Goal: Task Accomplishment & Management: Complete application form

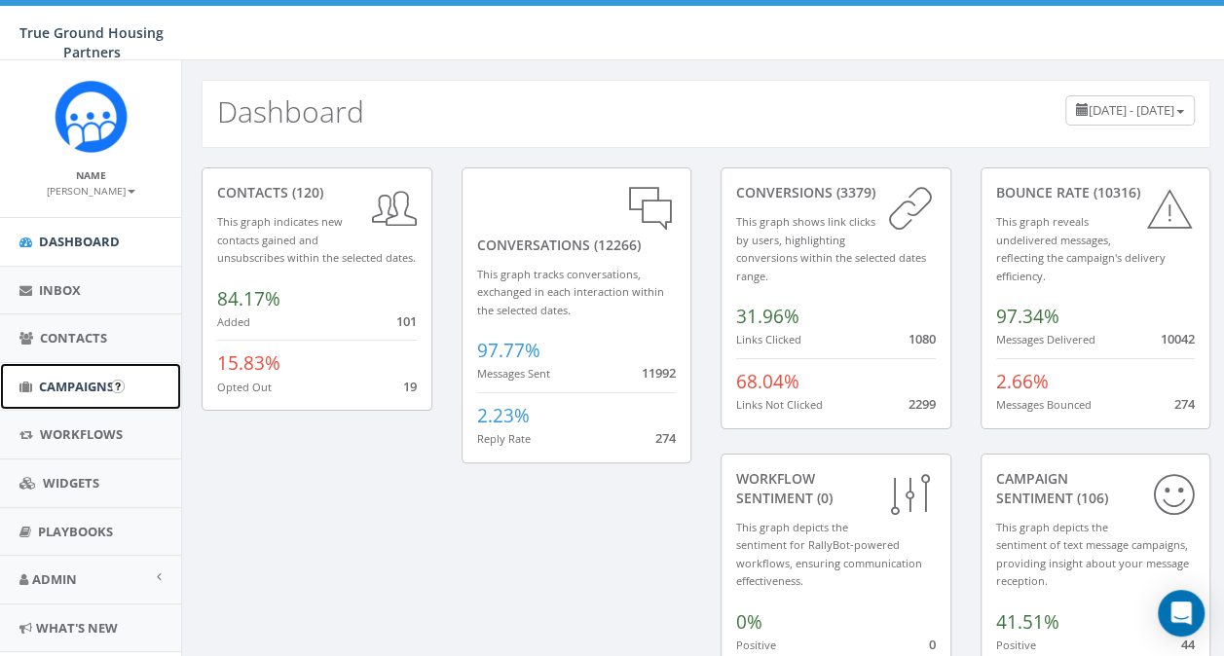
click at [68, 387] on span "Campaigns" at bounding box center [76, 387] width 75 height 18
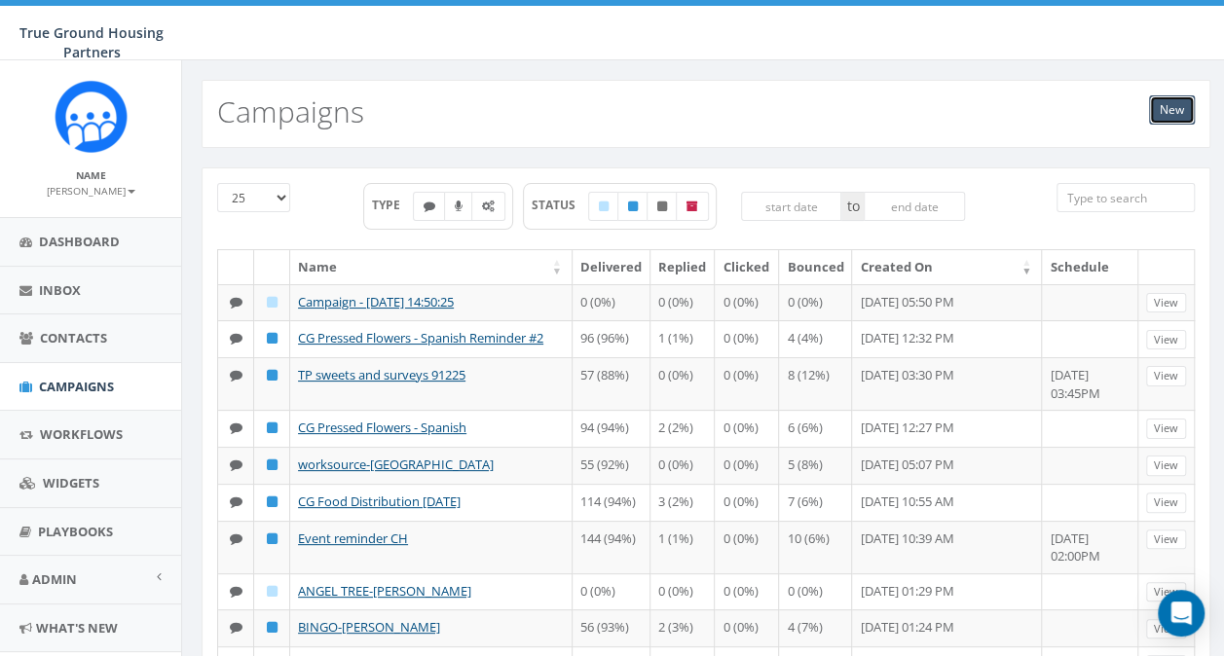
click at [1163, 114] on link "New" at bounding box center [1172, 109] width 46 height 29
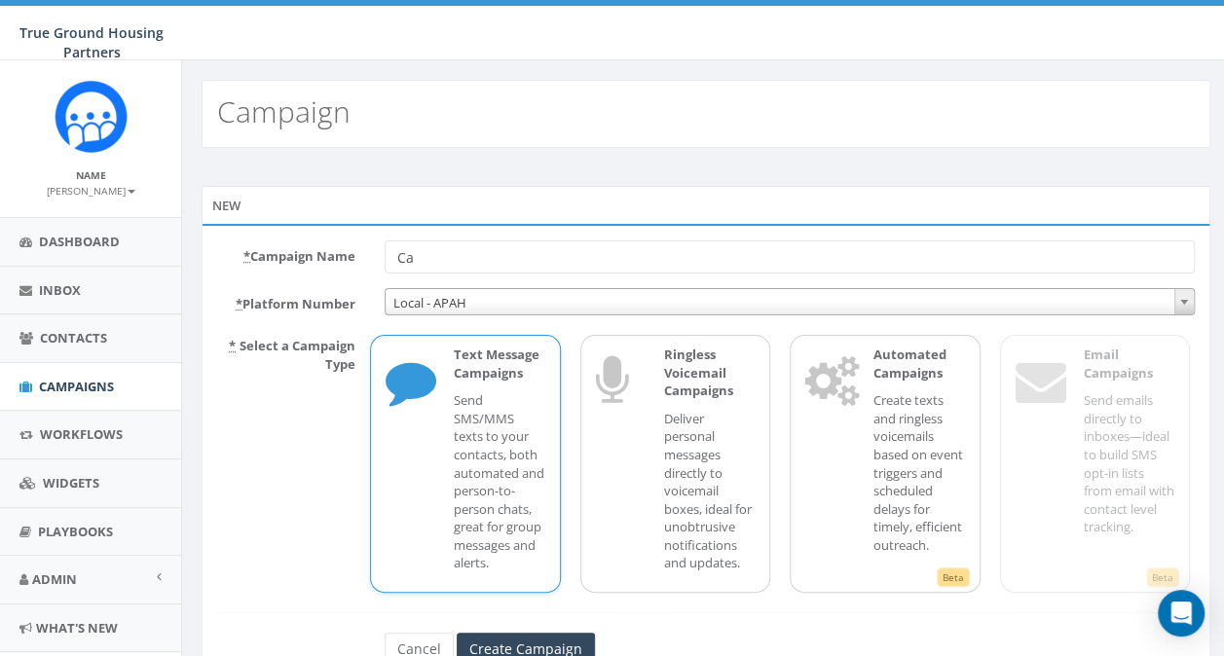
type input "C"
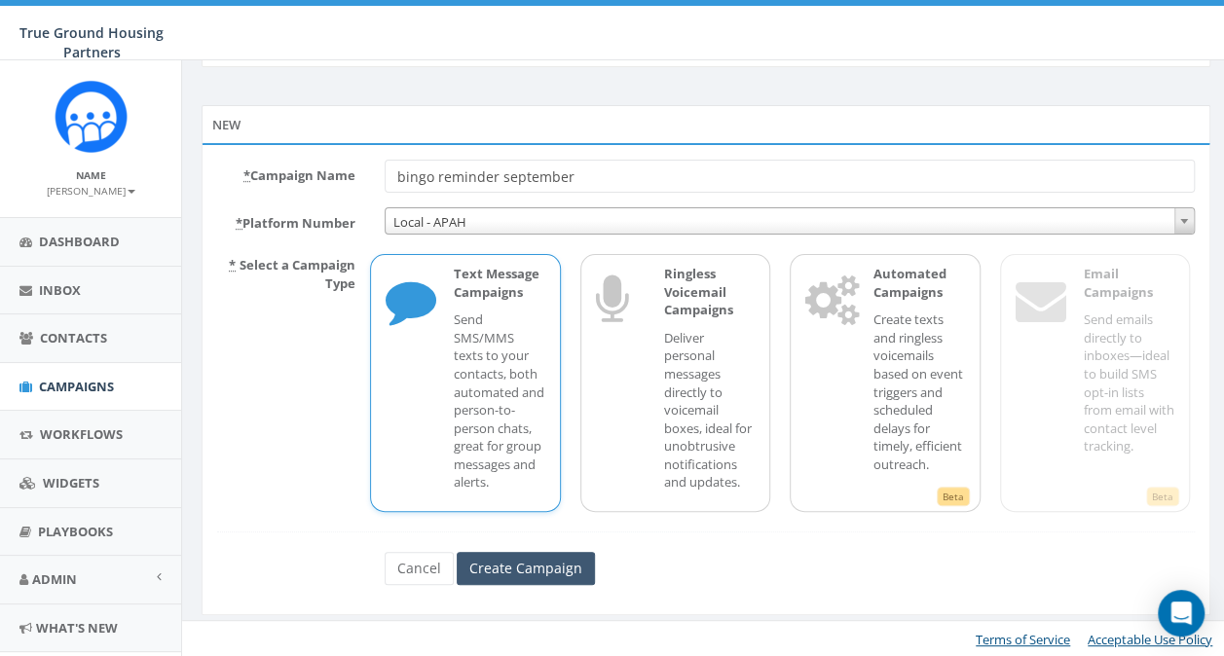
type input "bingo reminder september"
click at [493, 575] on input "Create Campaign" at bounding box center [526, 568] width 138 height 33
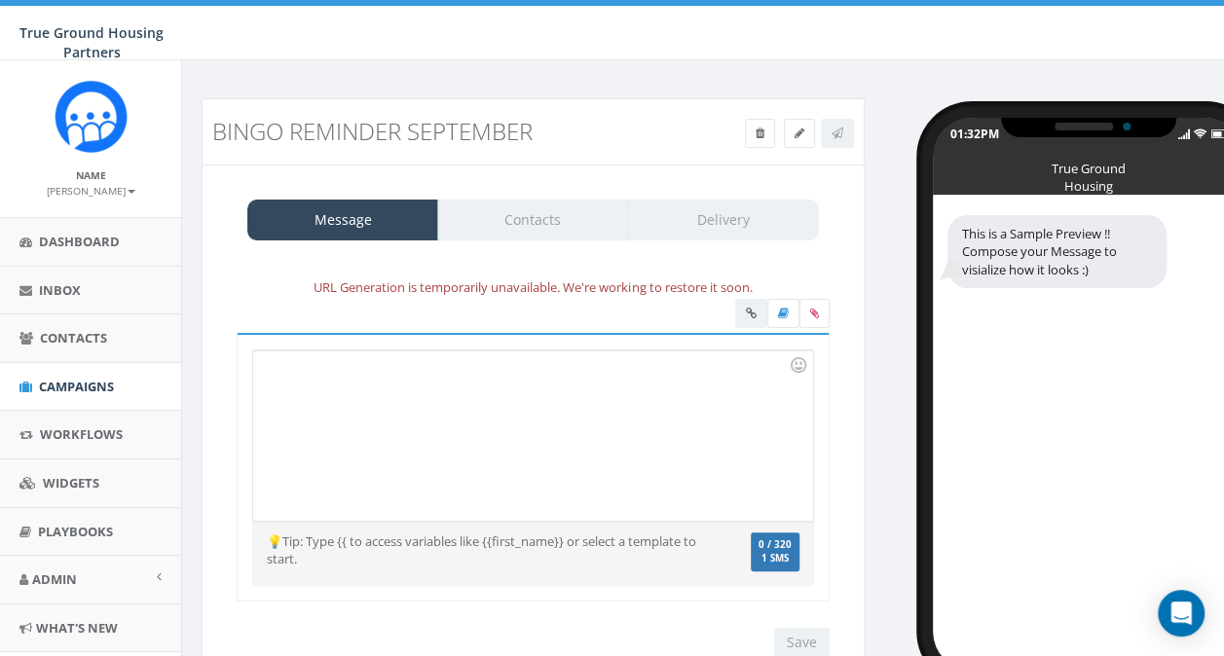
click at [284, 377] on div at bounding box center [532, 436] width 559 height 170
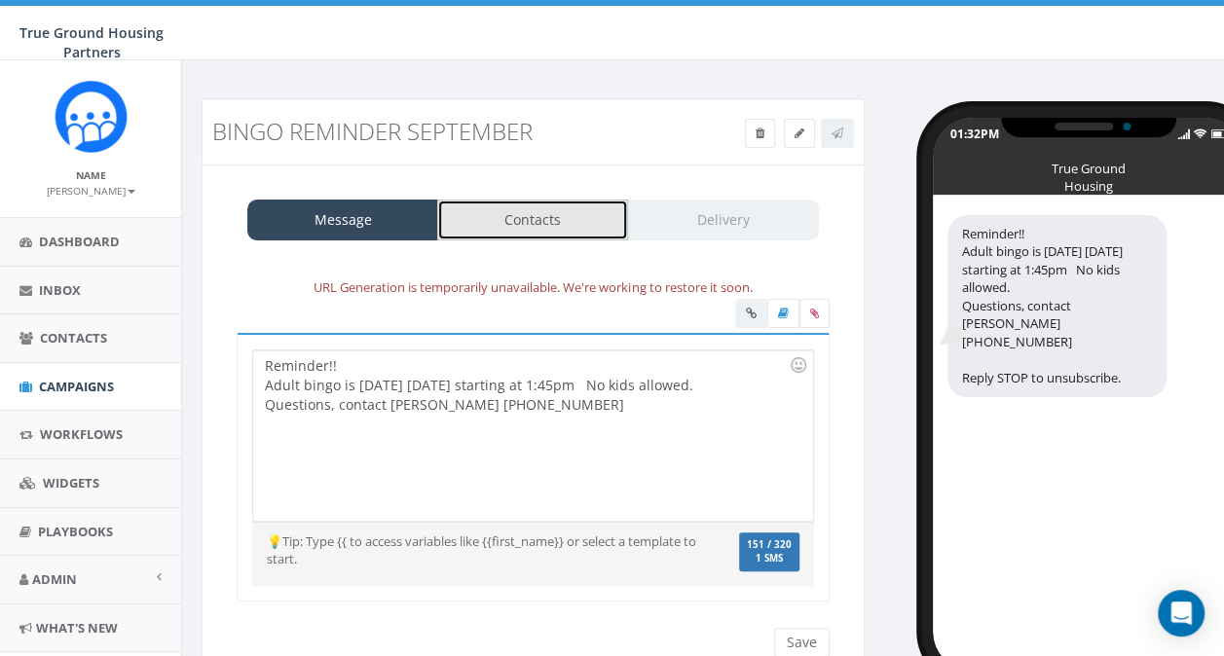
click at [511, 227] on link "Contacts" at bounding box center [532, 220] width 191 height 41
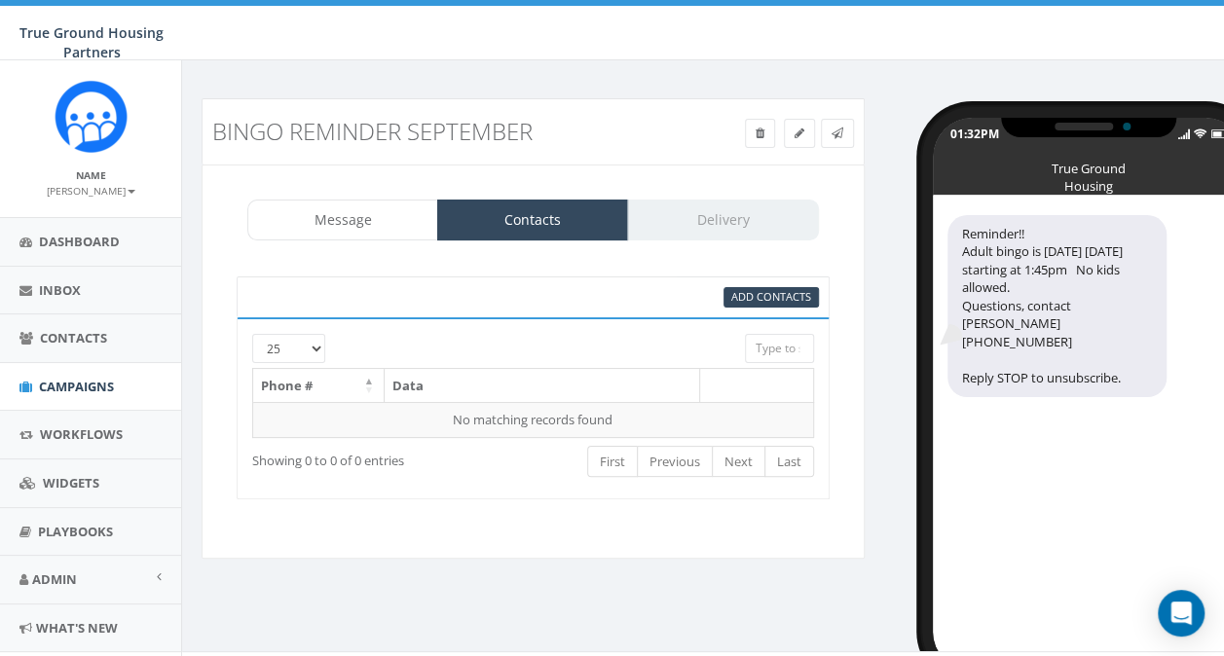
click at [314, 345] on div at bounding box center [508, 343] width 443 height 19
click at [315, 345] on div at bounding box center [508, 343] width 443 height 19
click at [315, 343] on div at bounding box center [508, 343] width 443 height 19
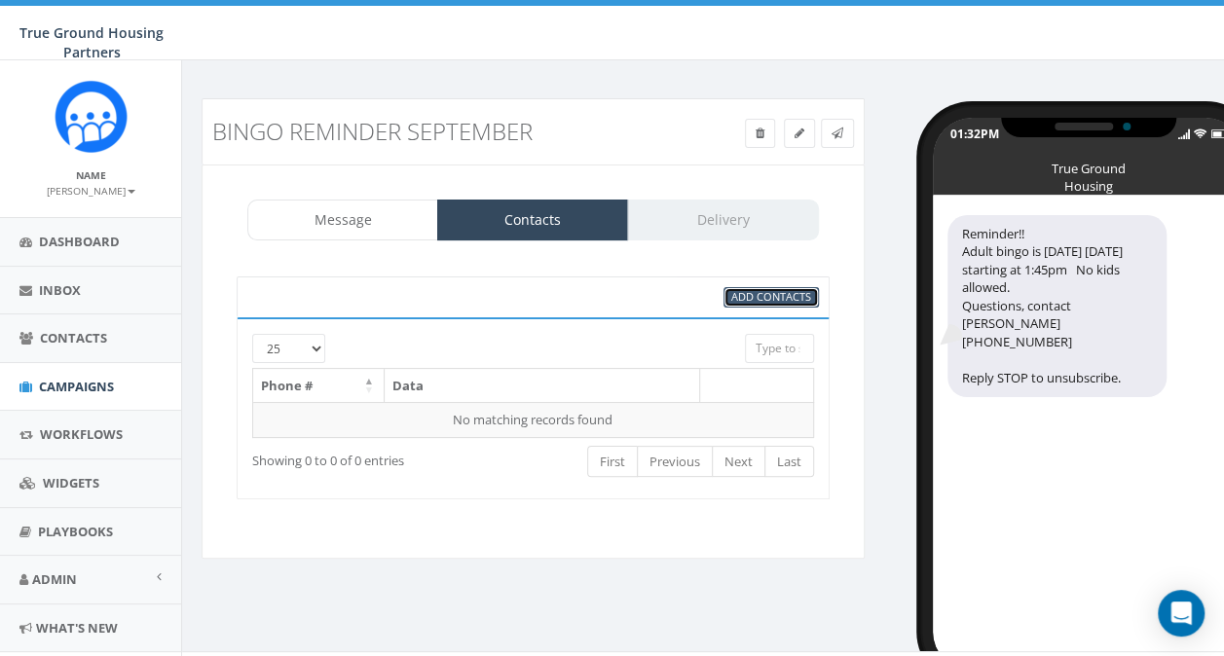
click at [736, 290] on span "Add Contacts" at bounding box center [771, 296] width 80 height 15
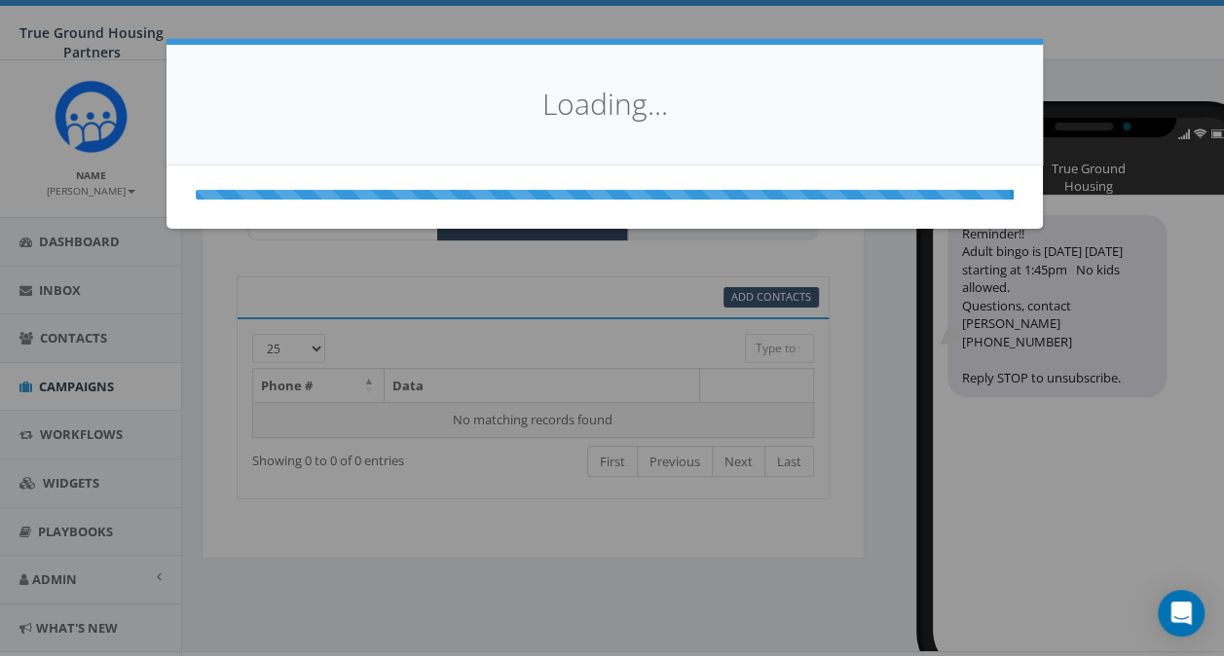
select select
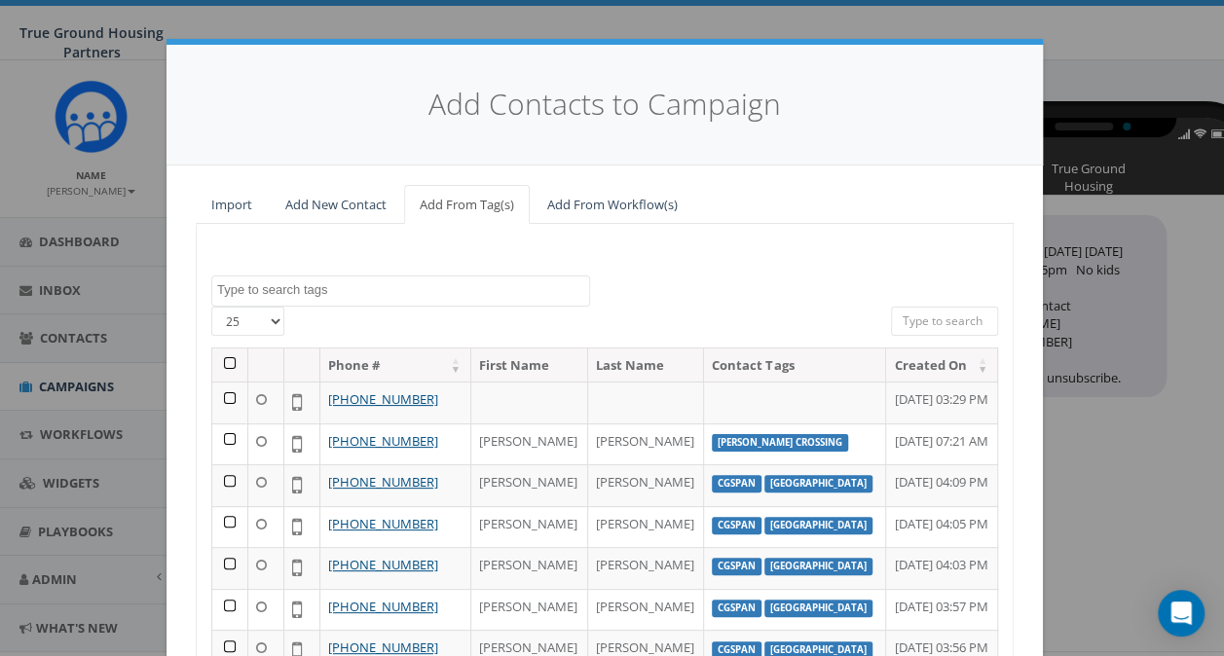
click at [267, 323] on select "25 50 100" at bounding box center [247, 321] width 73 height 29
select select "100"
click at [211, 307] on select "25 50 100" at bounding box center [247, 321] width 73 height 29
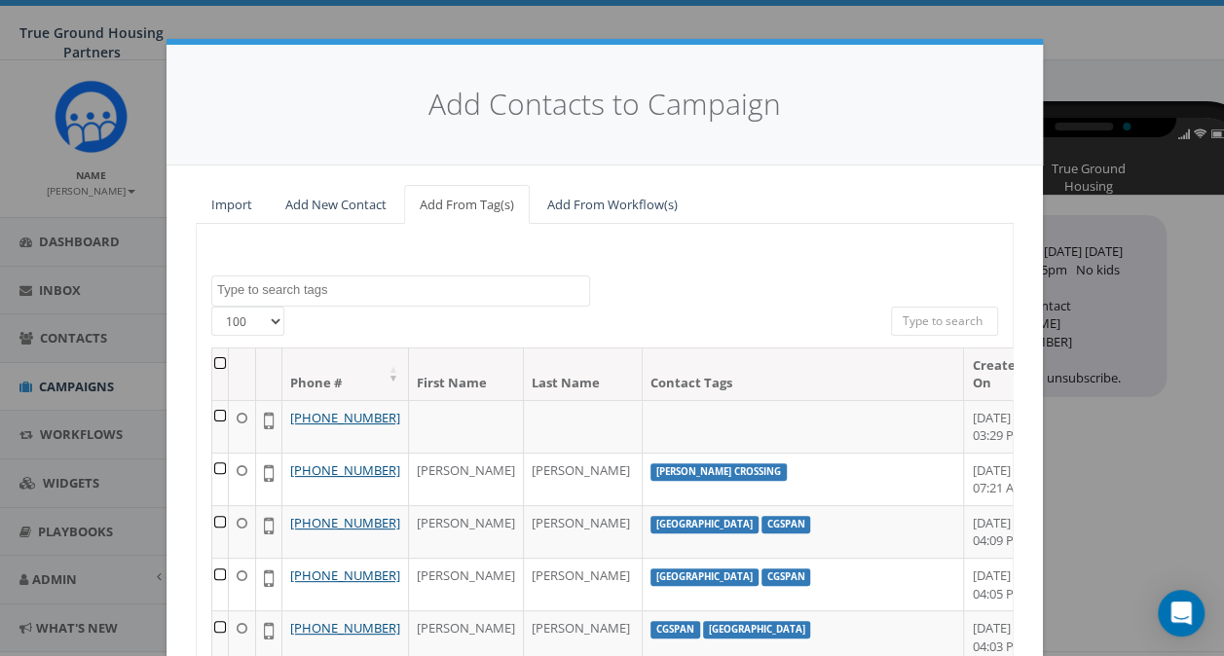
click at [282, 290] on textarea "Search" at bounding box center [403, 290] width 372 height 18
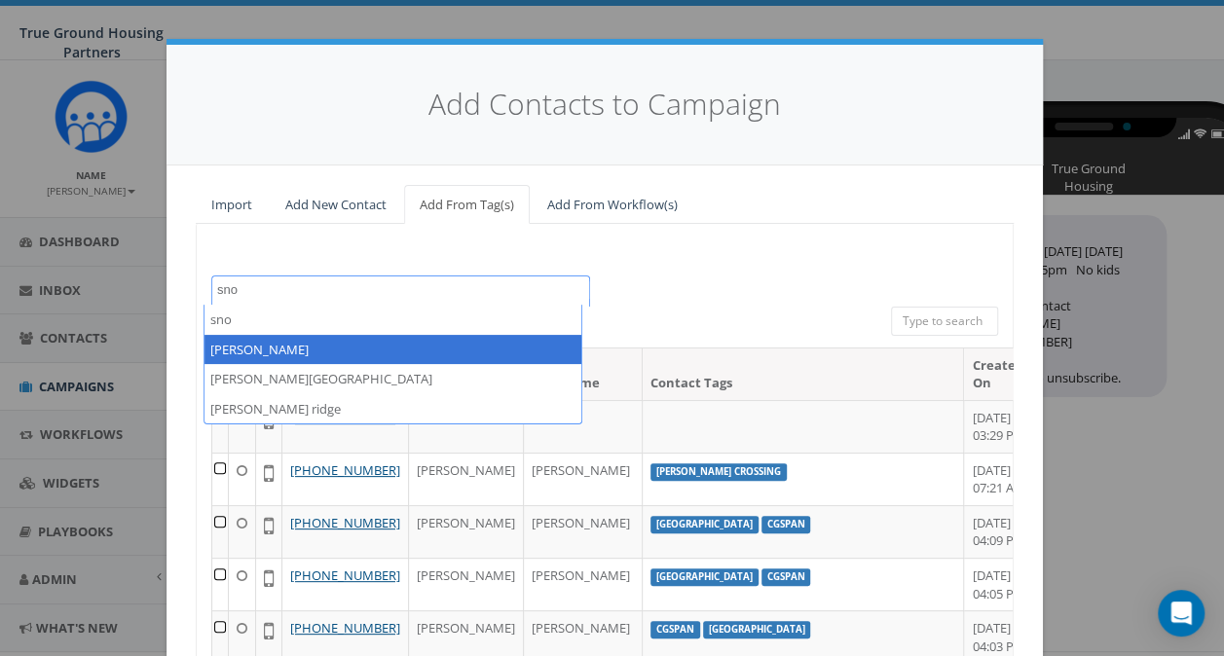
type textarea "sno"
select select "[PERSON_NAME]"
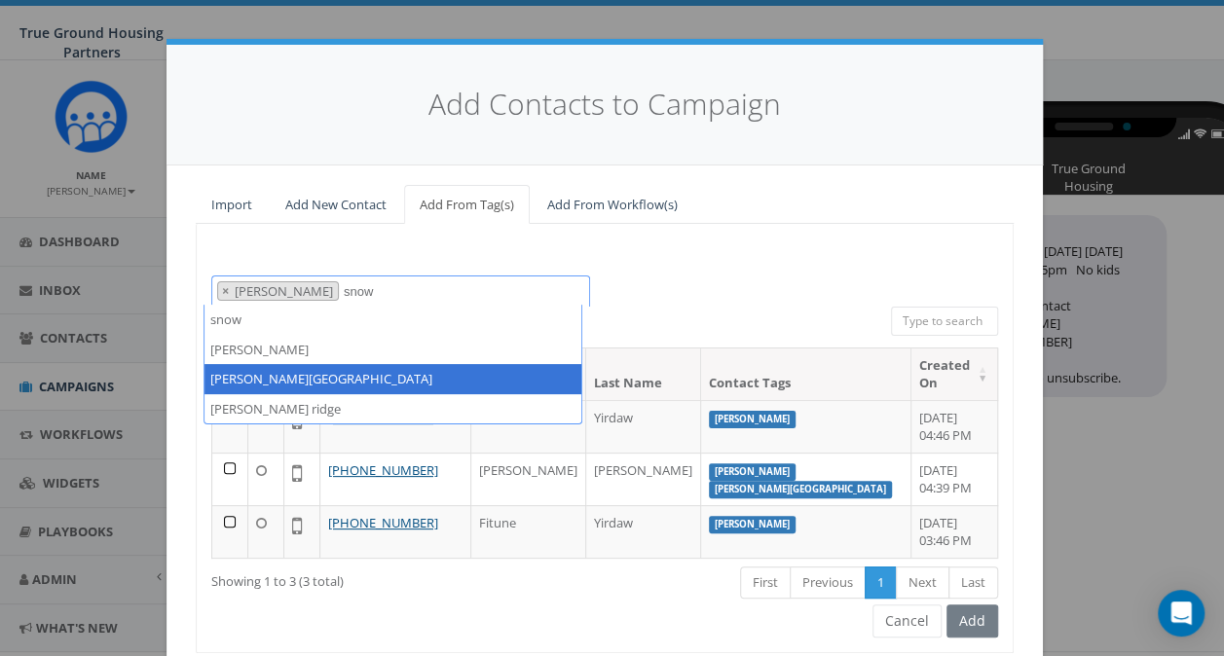
type textarea "snow"
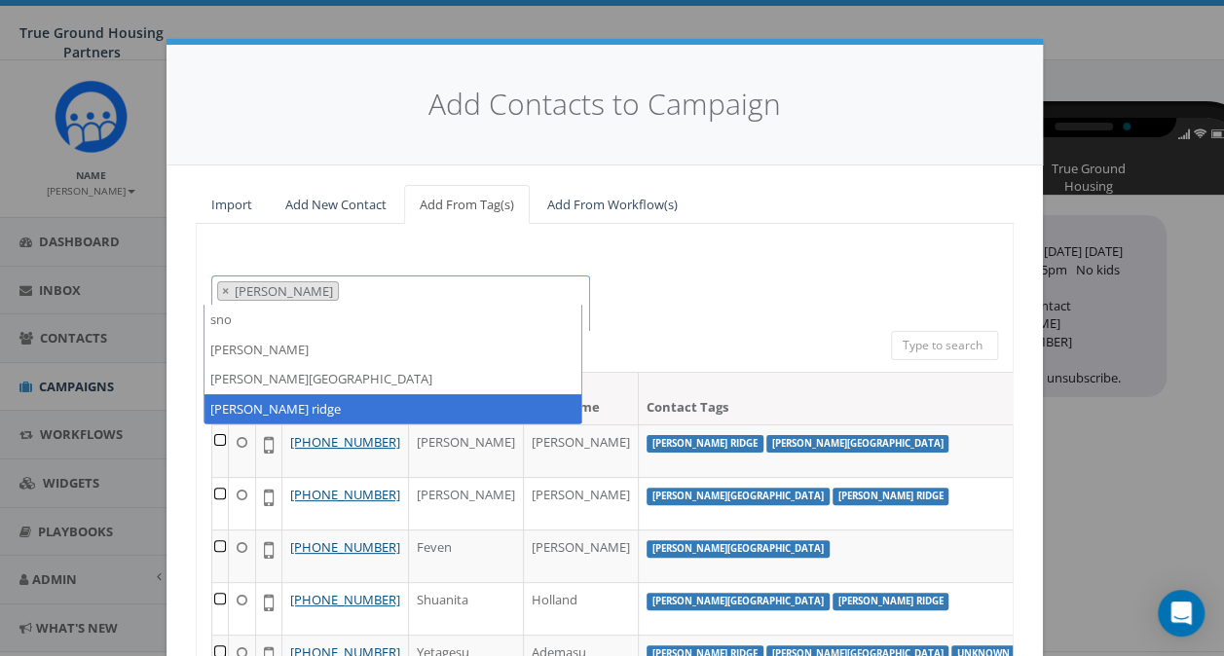
type textarea "sno"
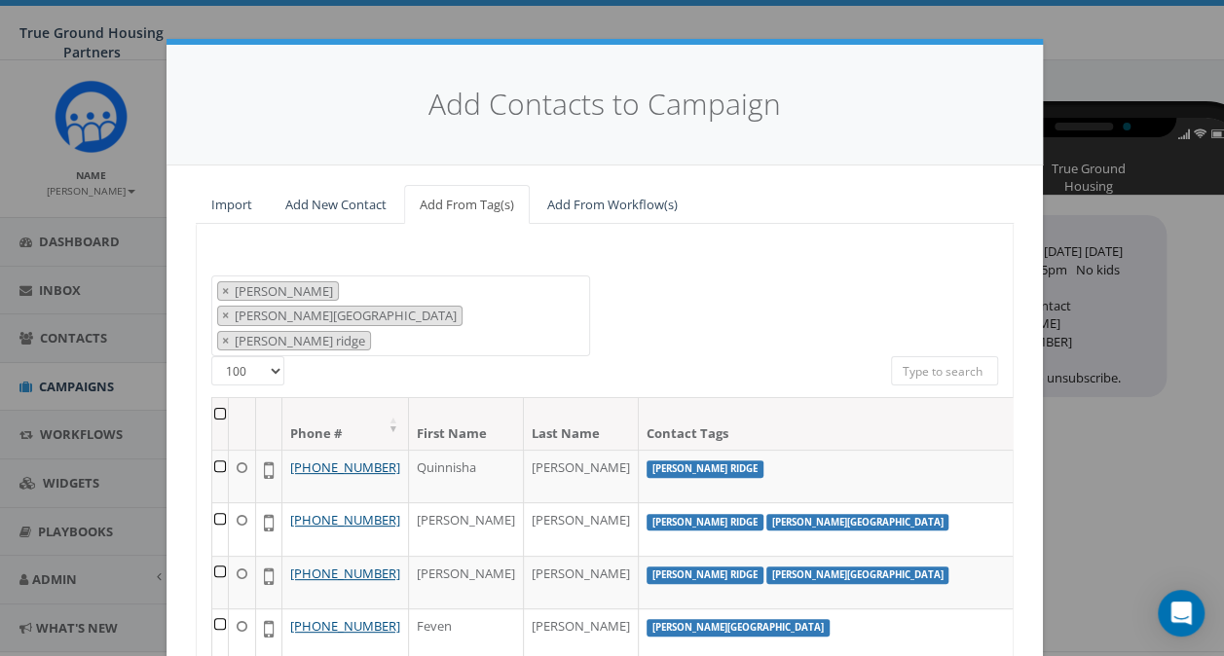
click at [214, 398] on th at bounding box center [220, 424] width 17 height 52
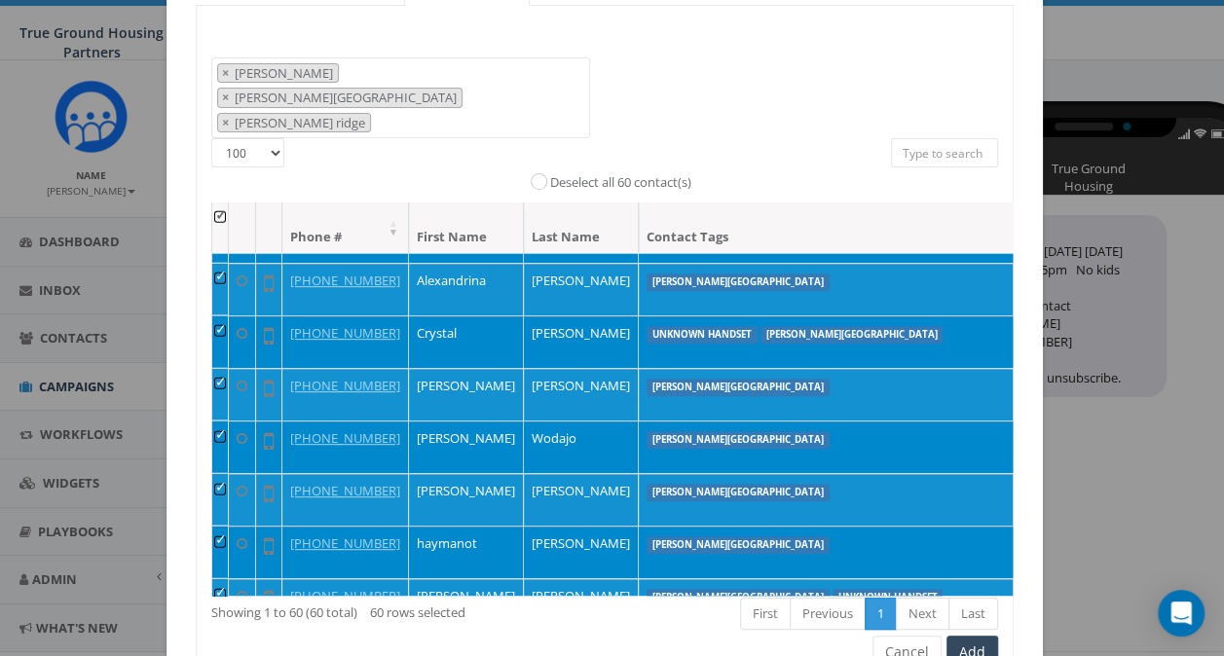
scroll to position [266, 0]
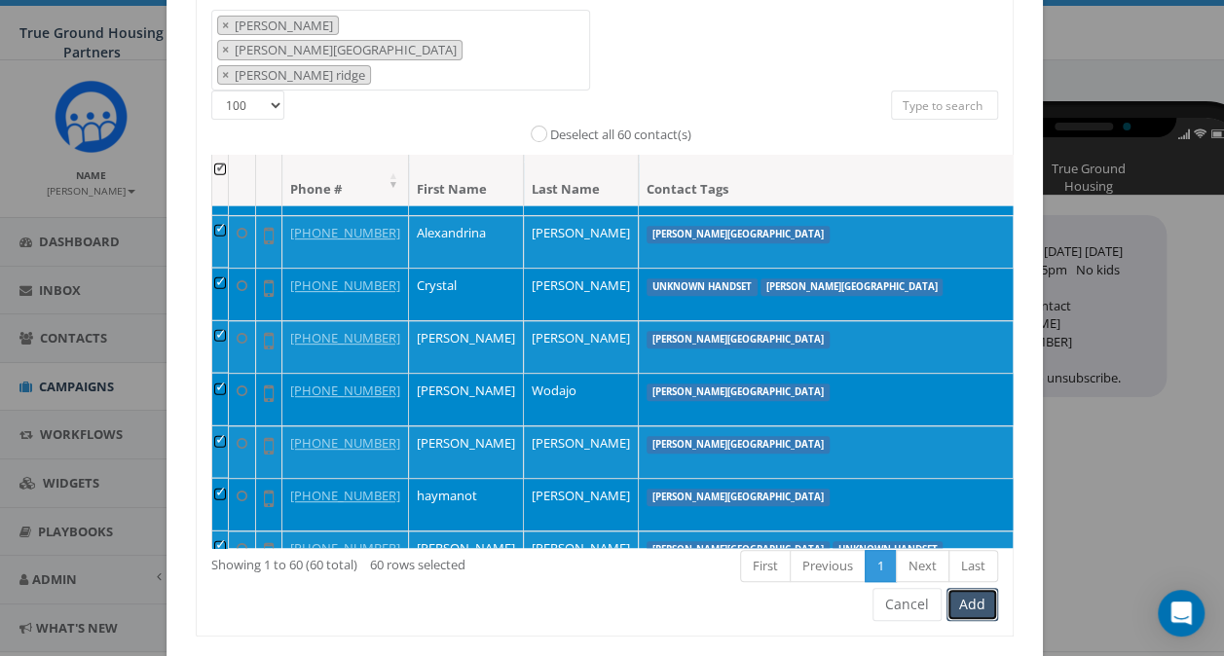
click at [973, 588] on button "Add" at bounding box center [972, 604] width 52 height 33
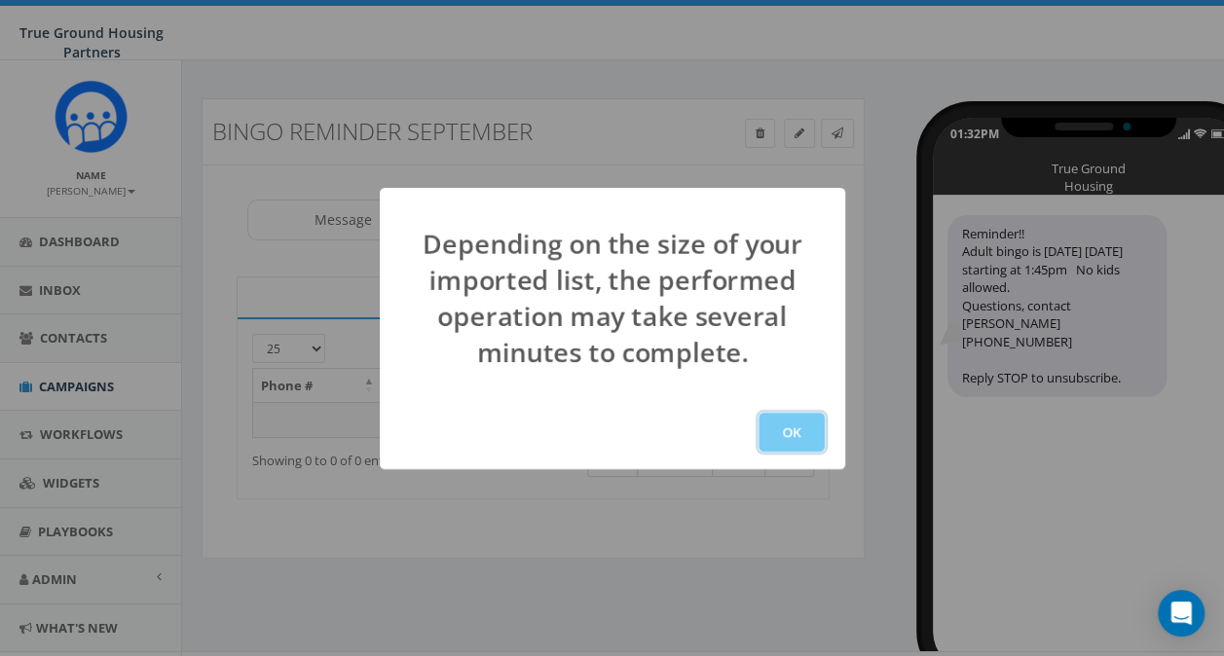
click at [790, 432] on button "OK" at bounding box center [792, 432] width 66 height 39
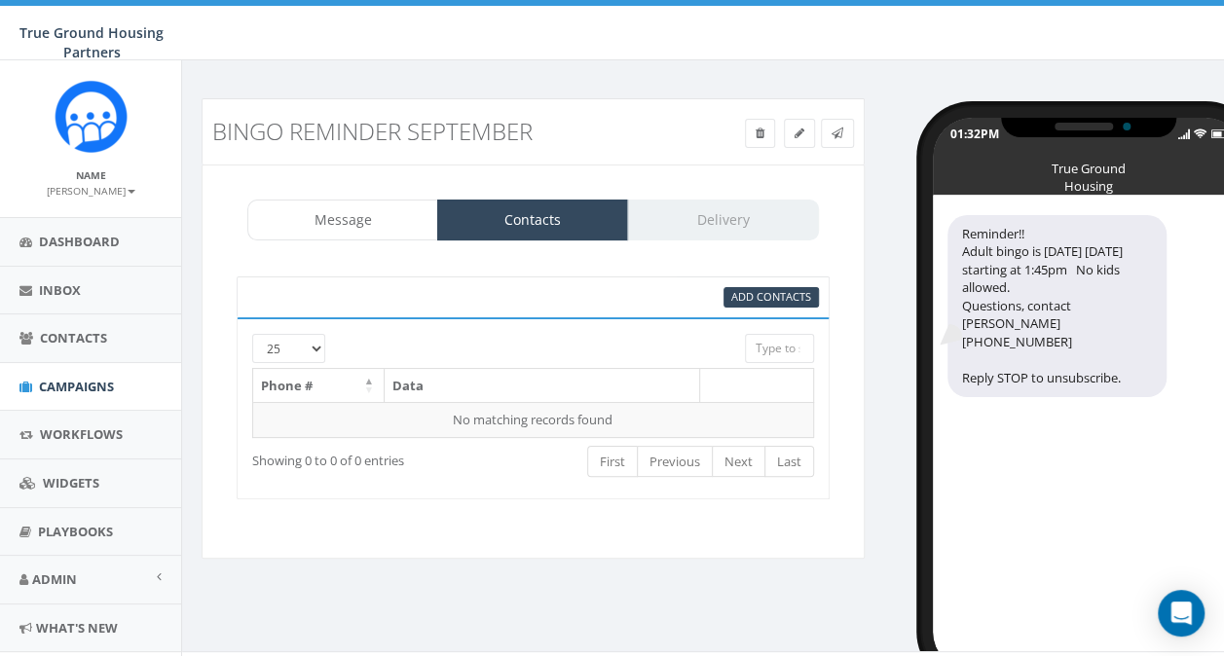
scroll to position [33, 0]
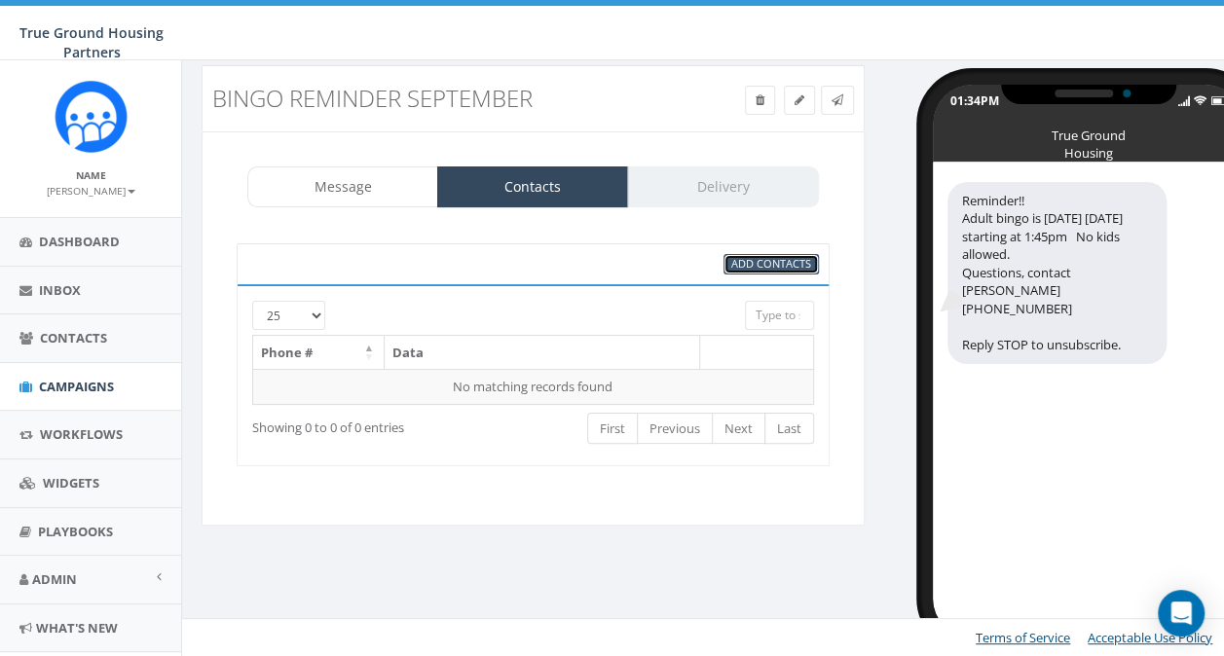
click at [766, 256] on span "Add Contacts" at bounding box center [771, 263] width 80 height 15
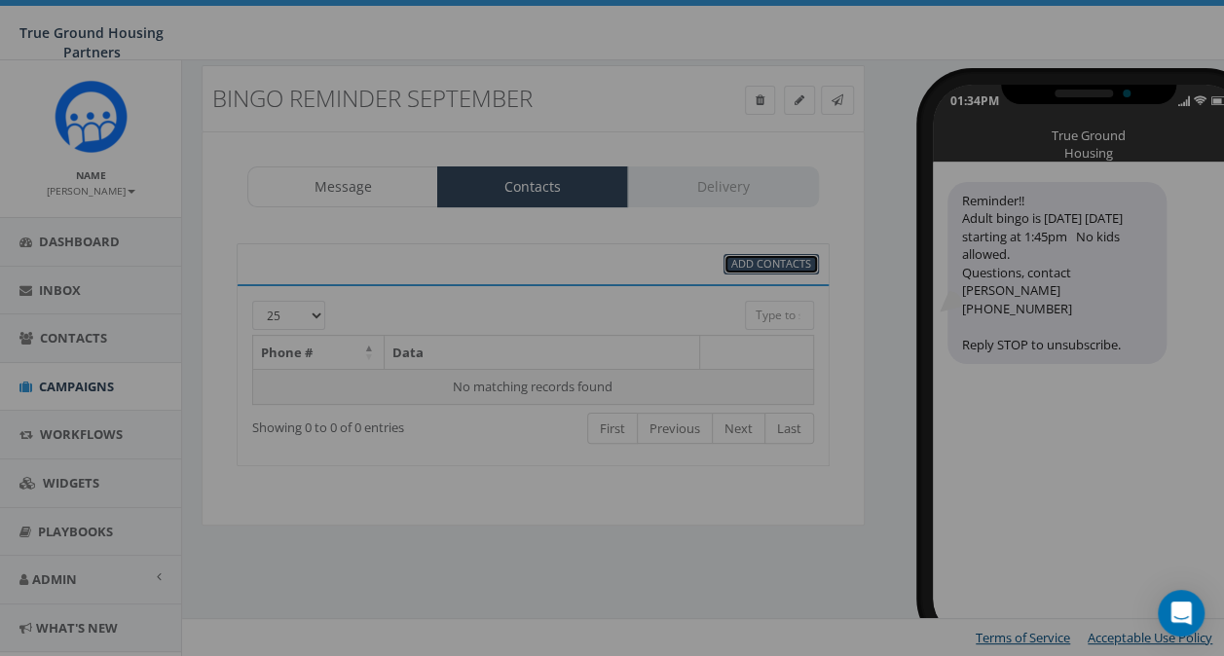
select select
select select "100"
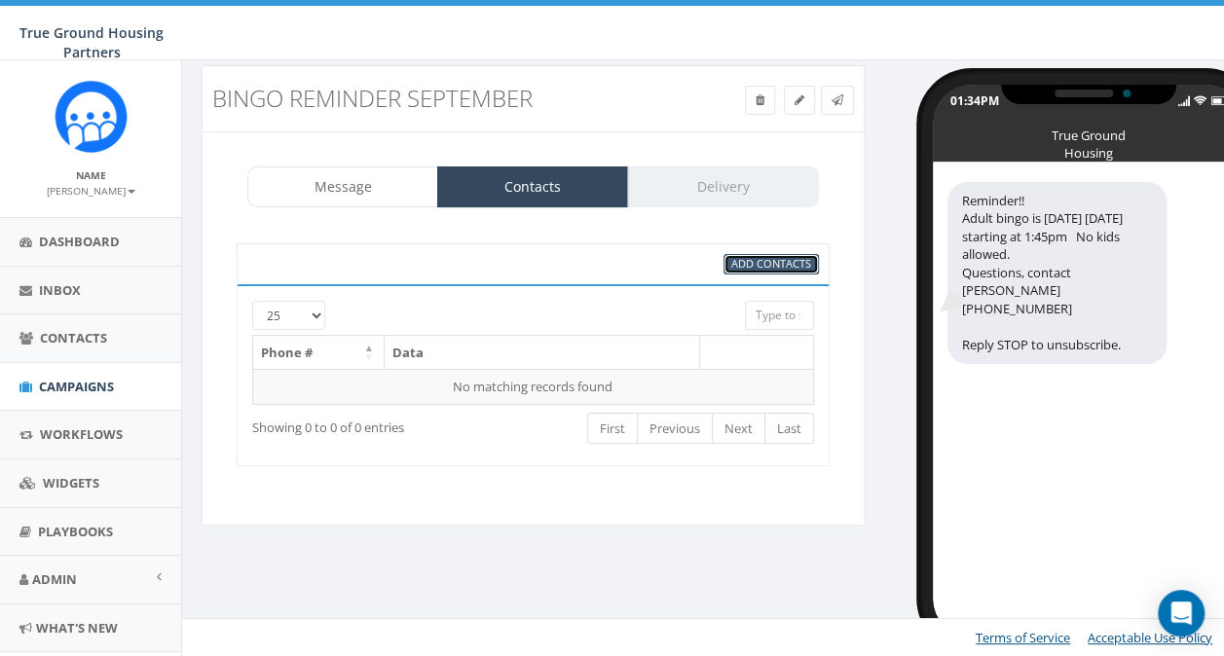
click at [769, 261] on span "Add Contacts" at bounding box center [771, 263] width 80 height 15
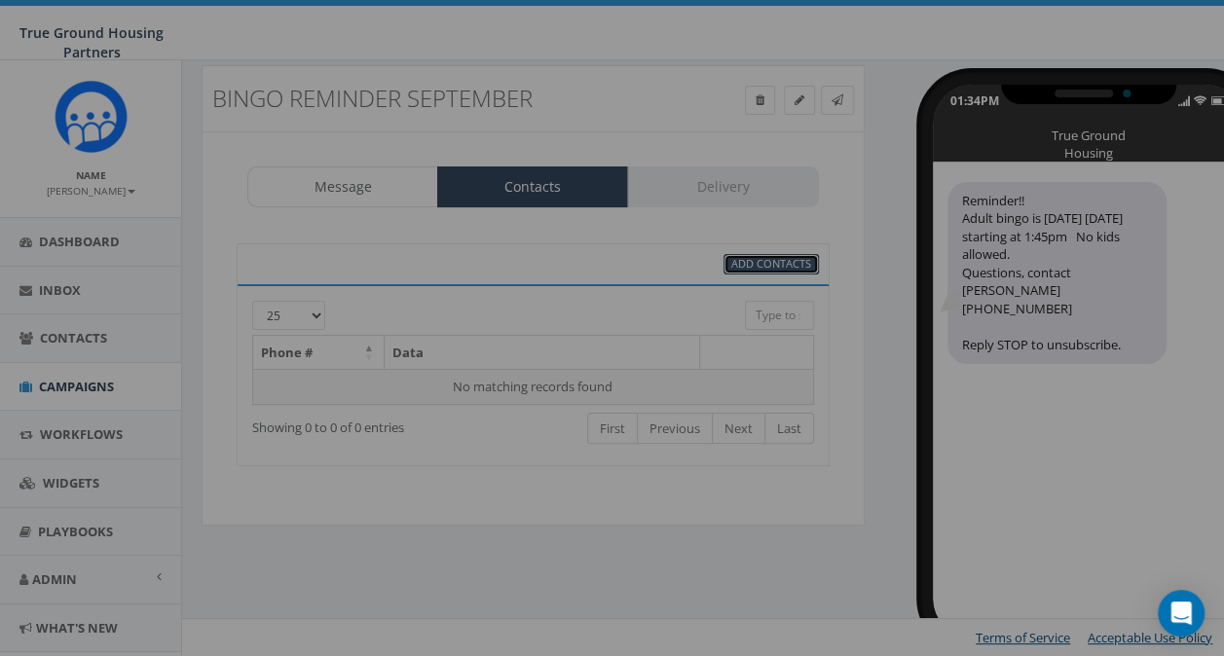
select select
select select "100"
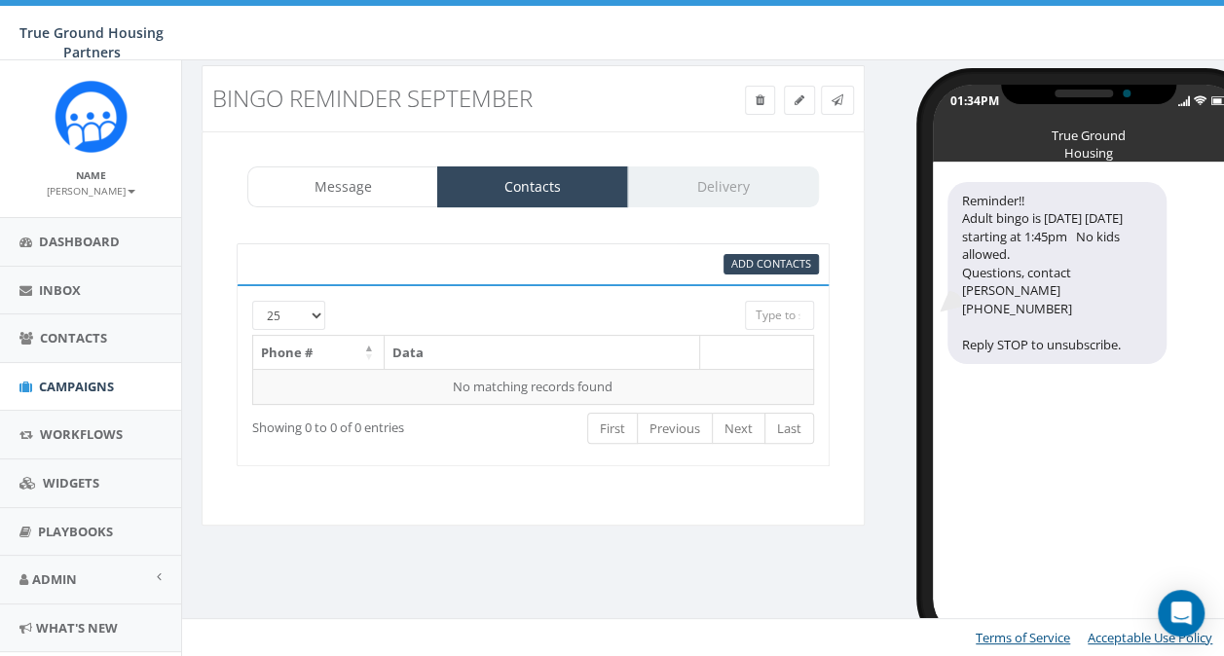
click at [313, 312] on div at bounding box center [508, 310] width 443 height 19
click at [316, 314] on div at bounding box center [508, 310] width 443 height 19
click at [82, 240] on span "Dashboard" at bounding box center [79, 242] width 81 height 18
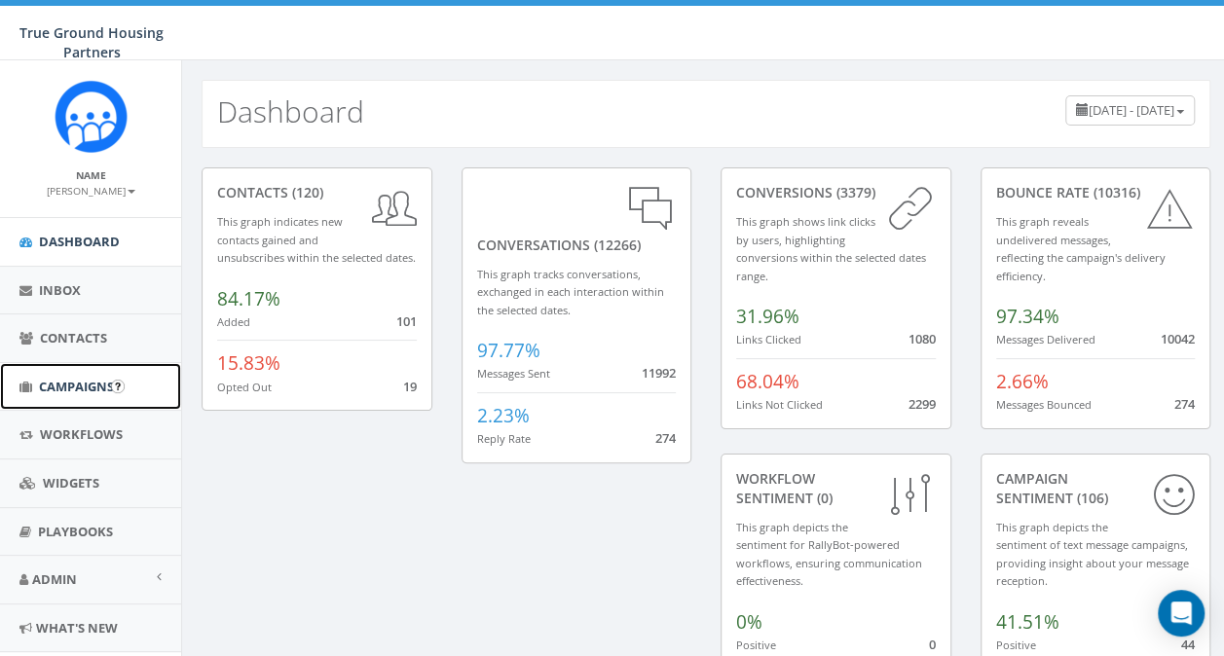
click at [72, 380] on span "Campaigns" at bounding box center [76, 387] width 75 height 18
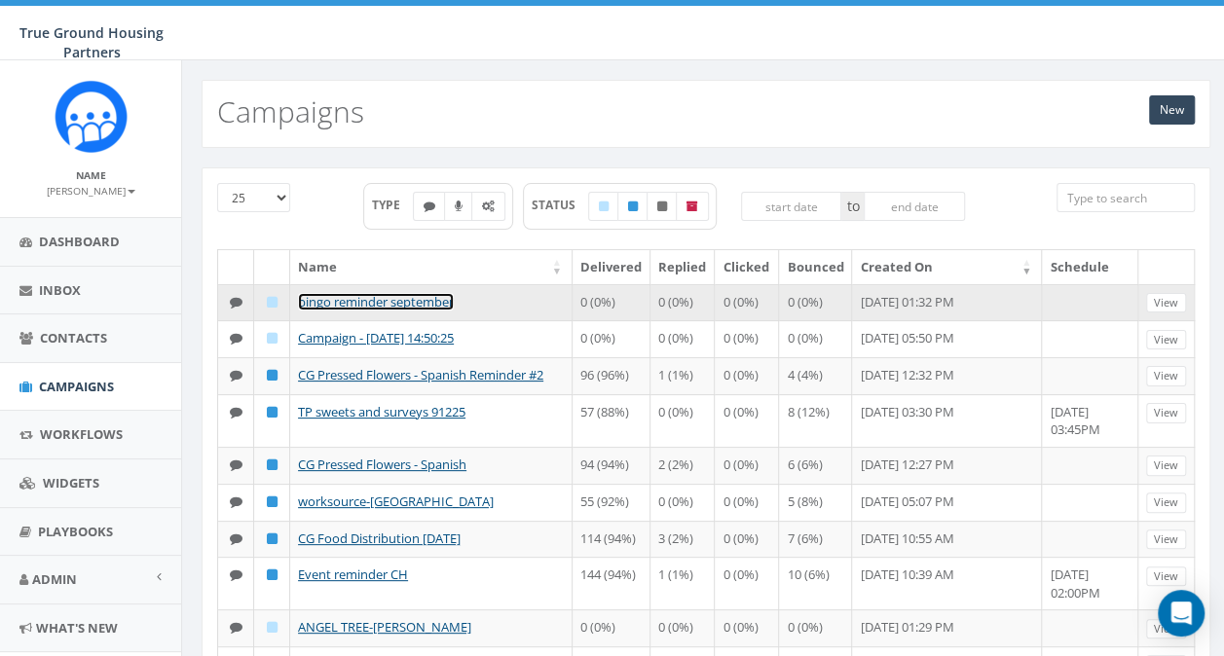
click at [382, 298] on link "bingo reminder september" at bounding box center [376, 302] width 156 height 18
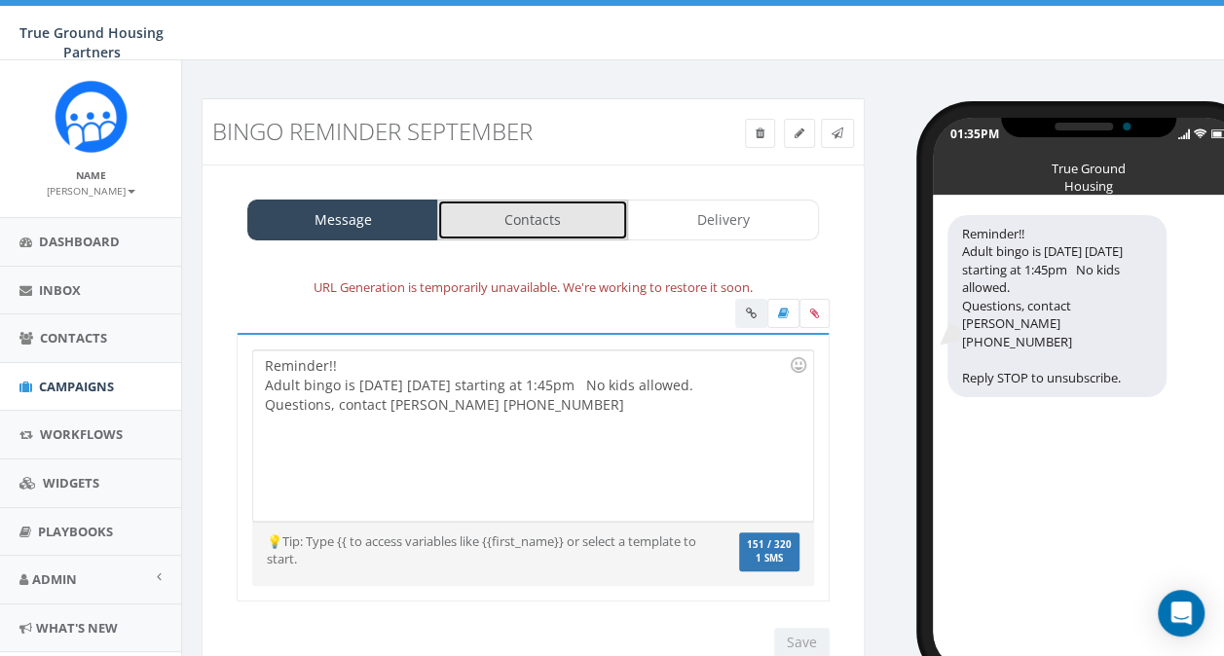
click at [507, 214] on link "Contacts" at bounding box center [532, 220] width 191 height 41
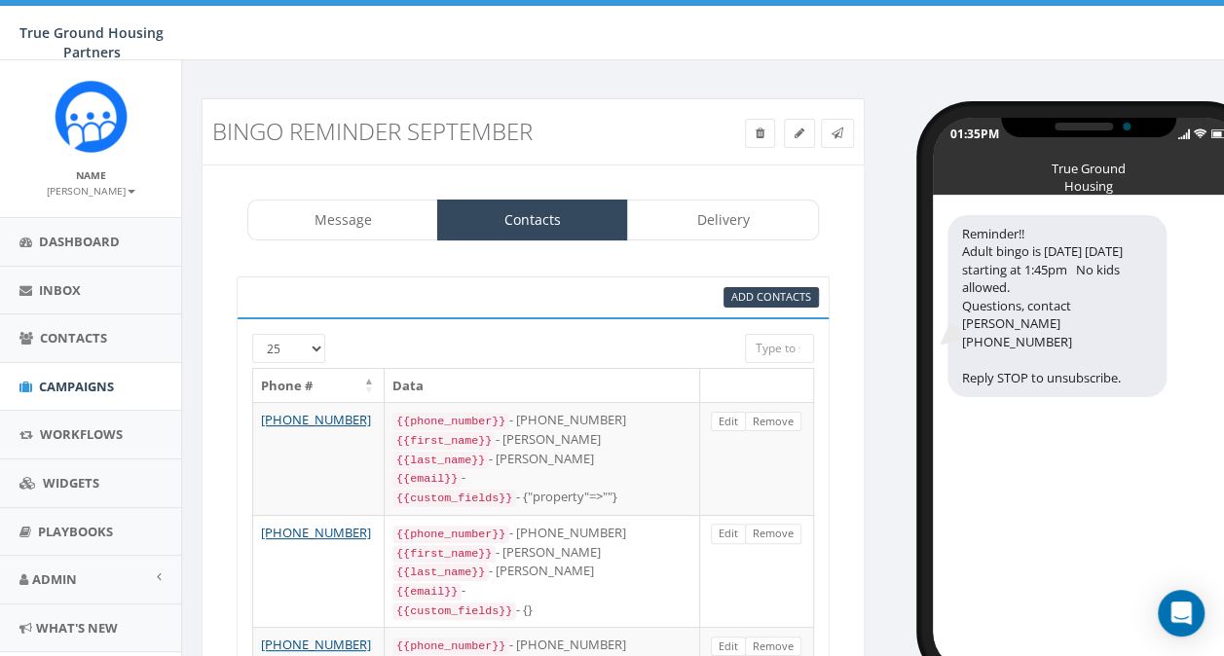
click at [313, 349] on div at bounding box center [508, 343] width 443 height 19
click at [317, 345] on div at bounding box center [508, 343] width 443 height 19
click at [571, 216] on link "Contacts" at bounding box center [532, 220] width 191 height 41
click at [783, 298] on span "Add Contacts" at bounding box center [771, 296] width 80 height 15
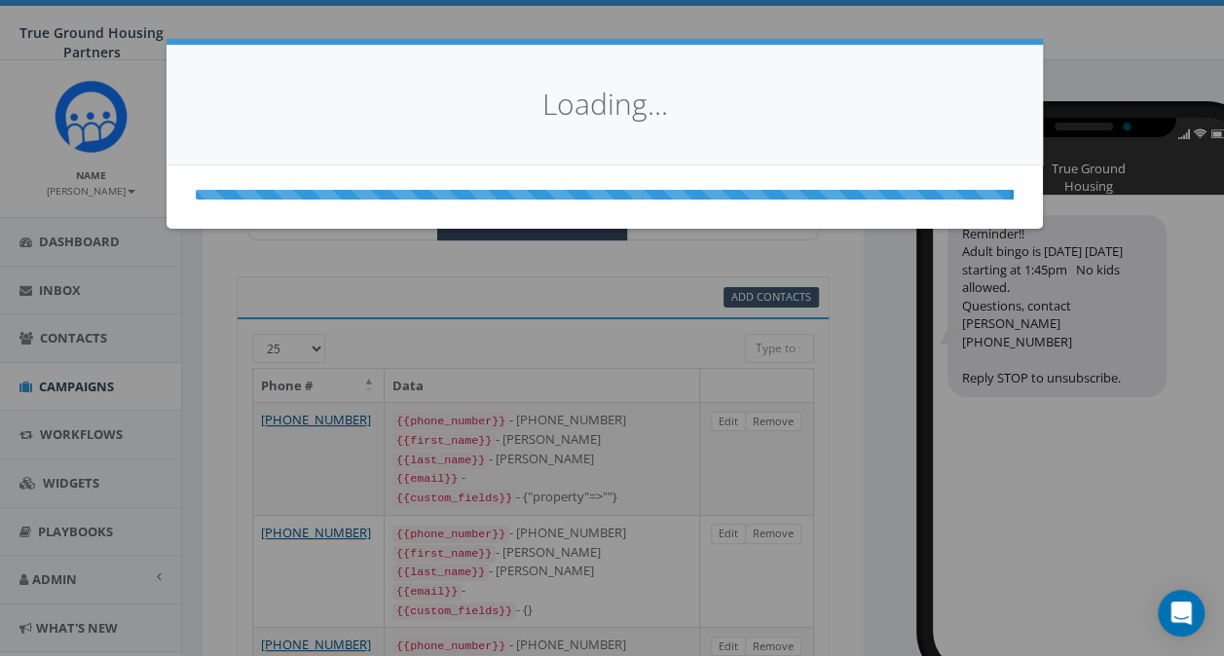
select select
select select "100"
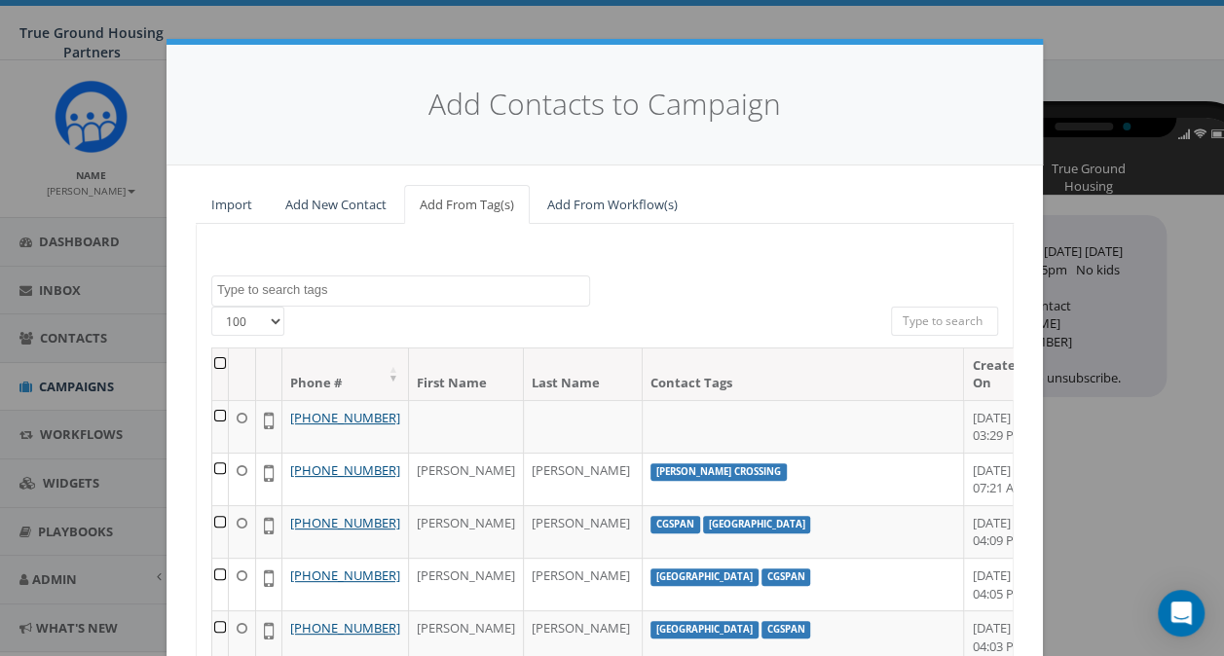
click at [1143, 443] on div "Add Contacts to Campaign Import Add New Contact Add From Tag(s) Add From Workfl…" at bounding box center [612, 328] width 1224 height 656
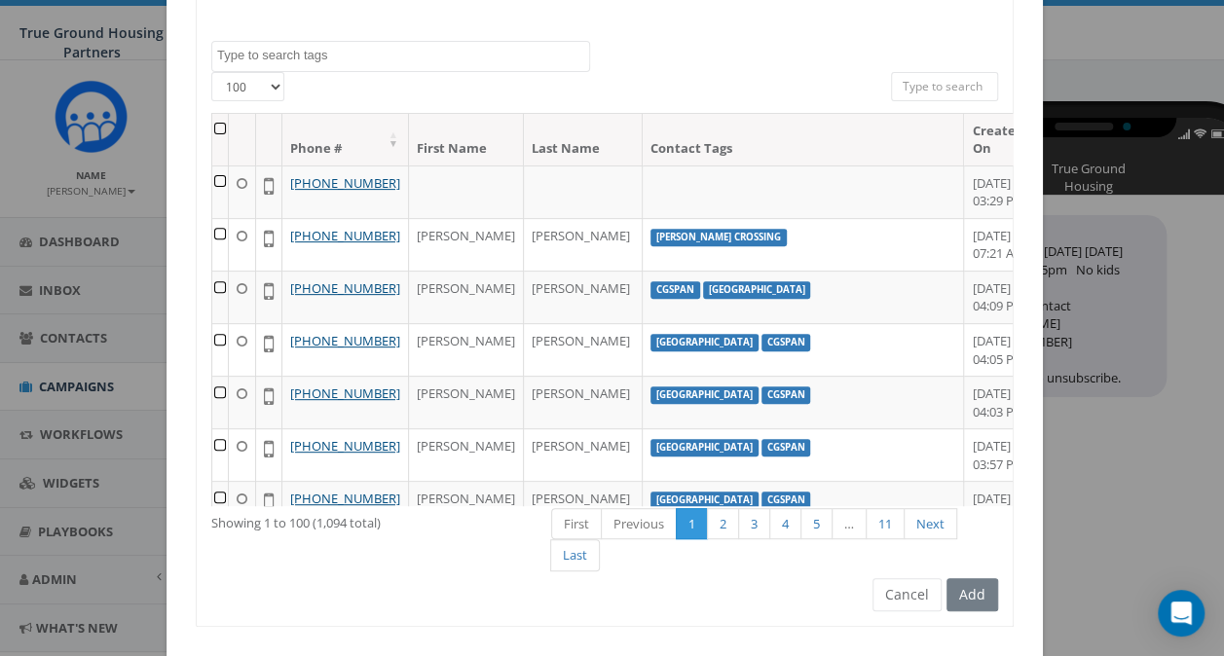
scroll to position [251, 0]
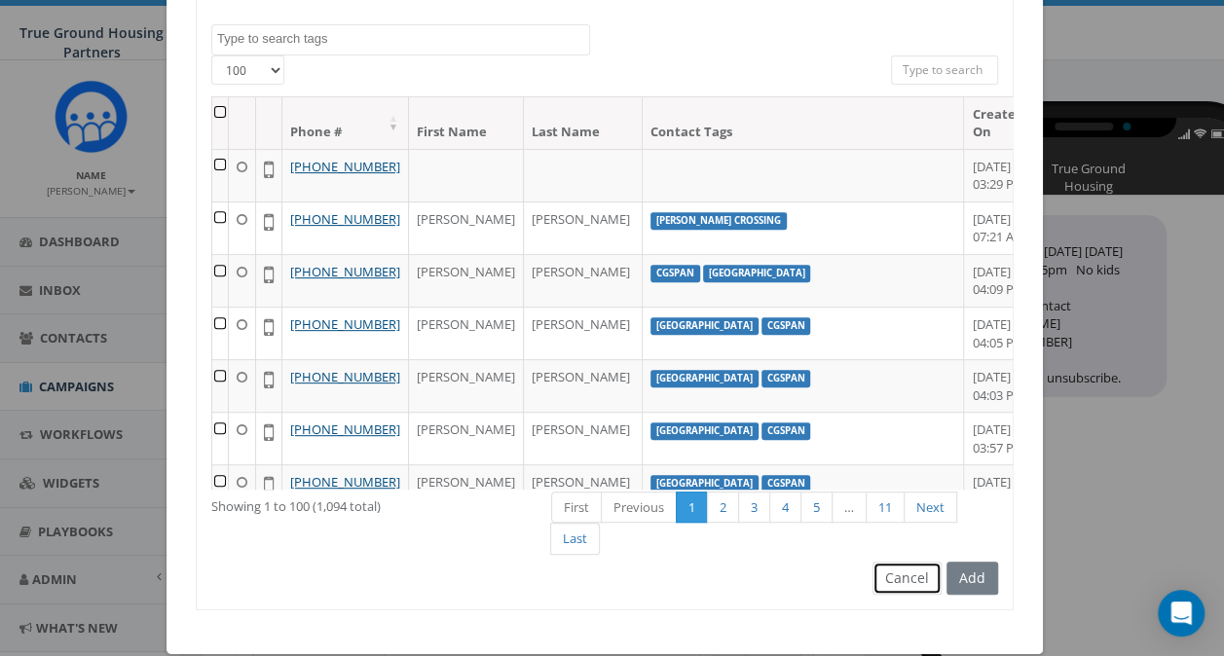
click at [911, 572] on button "Cancel" at bounding box center [906, 578] width 69 height 33
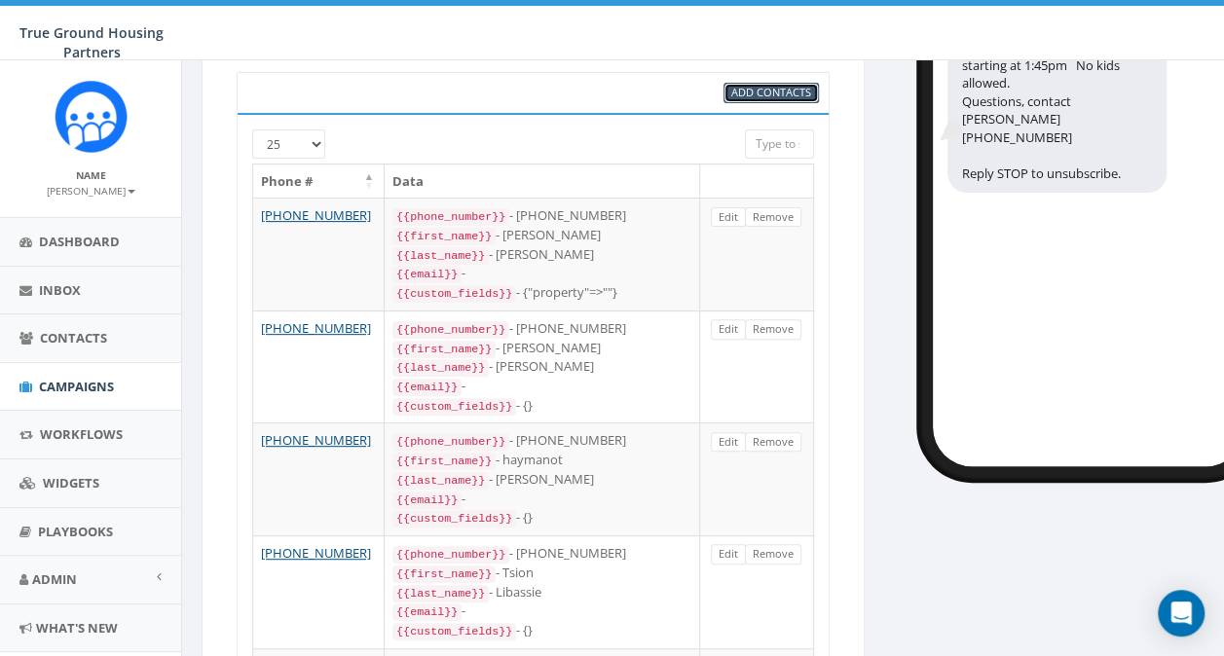
scroll to position [0, 0]
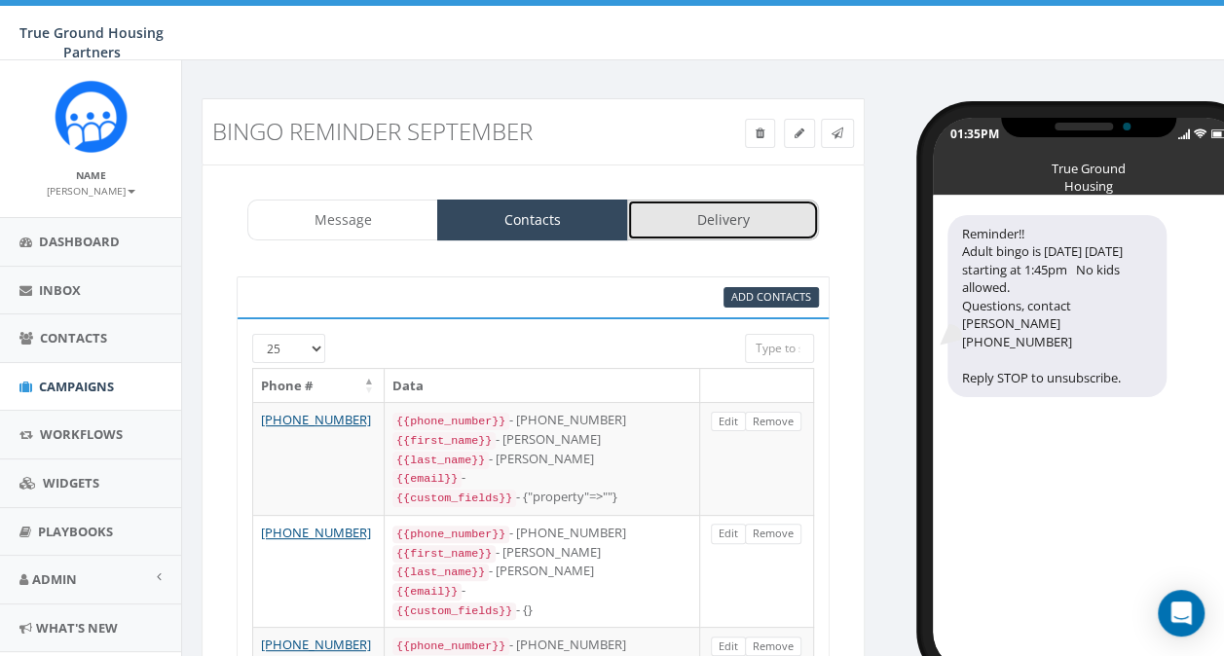
click at [728, 226] on link "Delivery" at bounding box center [722, 220] width 191 height 41
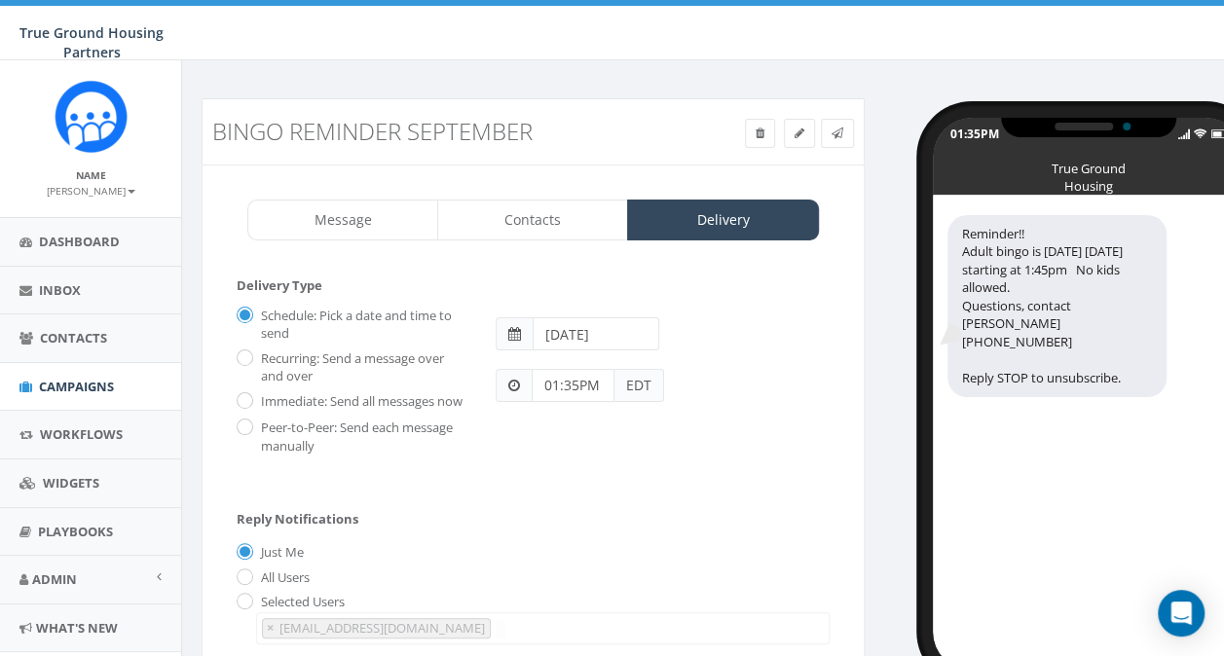
click at [245, 411] on div "Immediate: Send all messages now" at bounding box center [352, 399] width 230 height 27
click at [245, 403] on input "Immediate: Send all messages now" at bounding box center [243, 402] width 13 height 13
radio input "true"
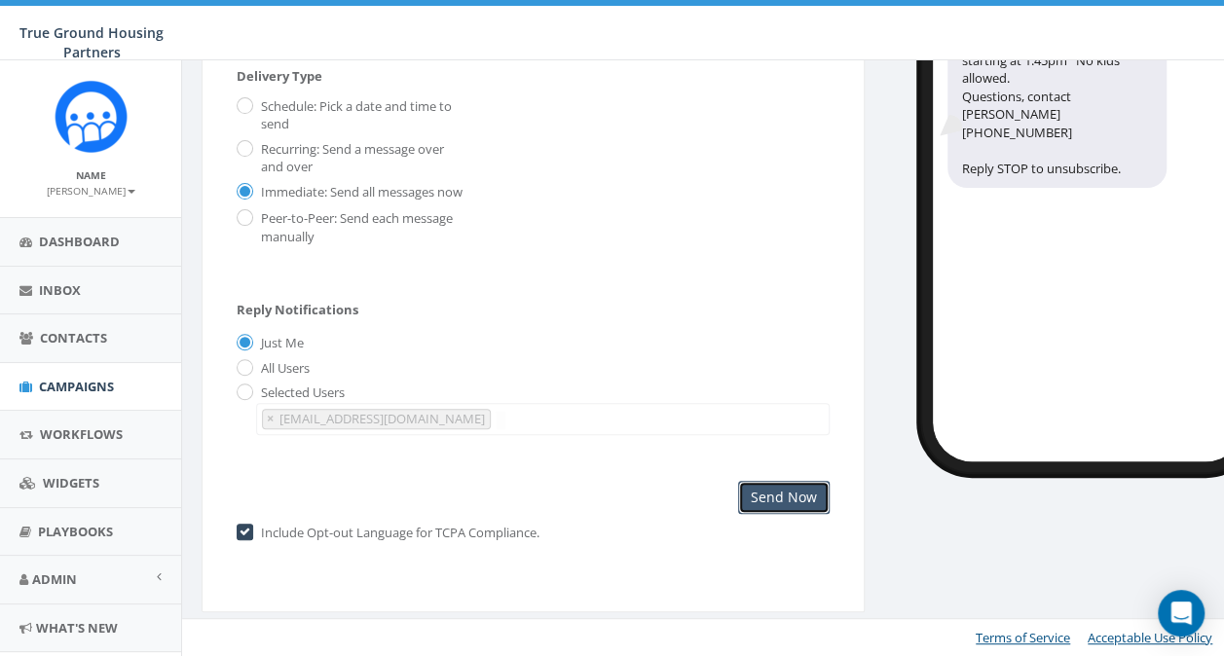
click at [794, 495] on input "Send Now" at bounding box center [784, 497] width 92 height 33
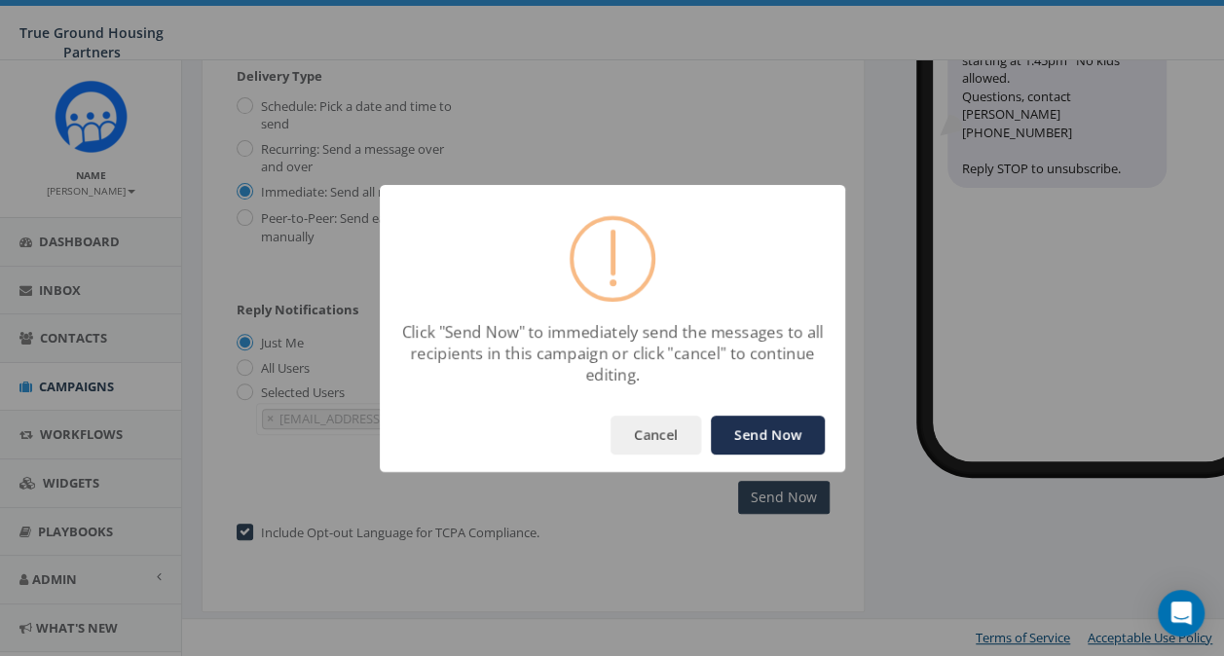
click at [771, 429] on button "Send Now" at bounding box center [768, 435] width 114 height 39
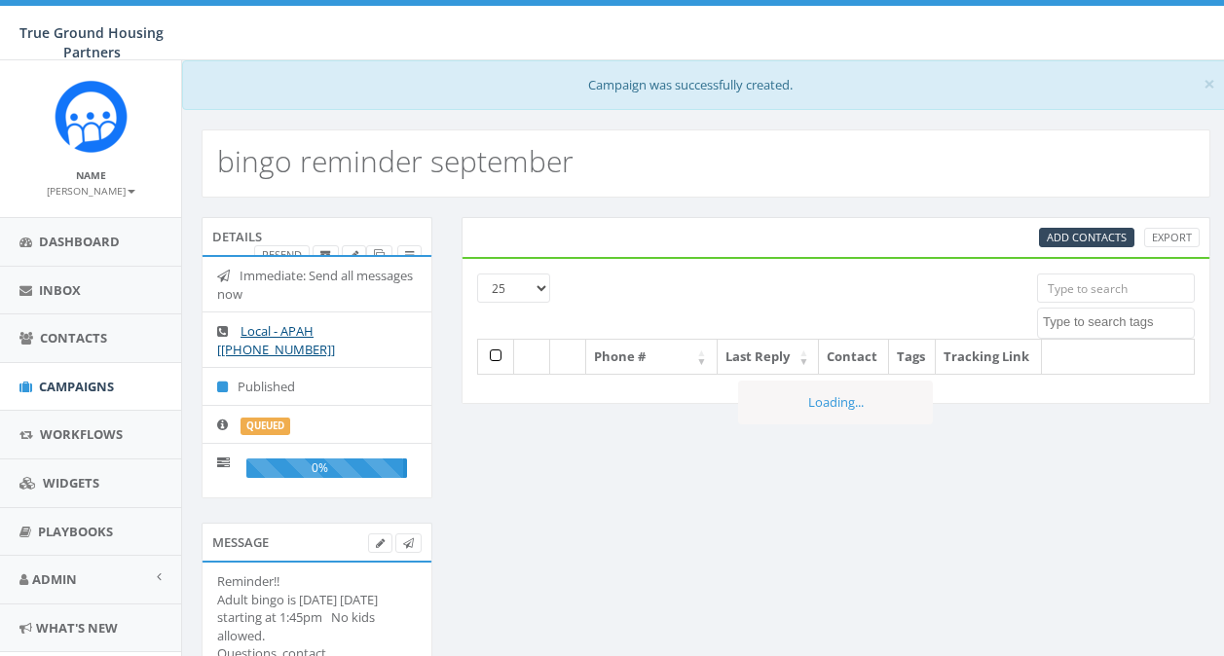
select select
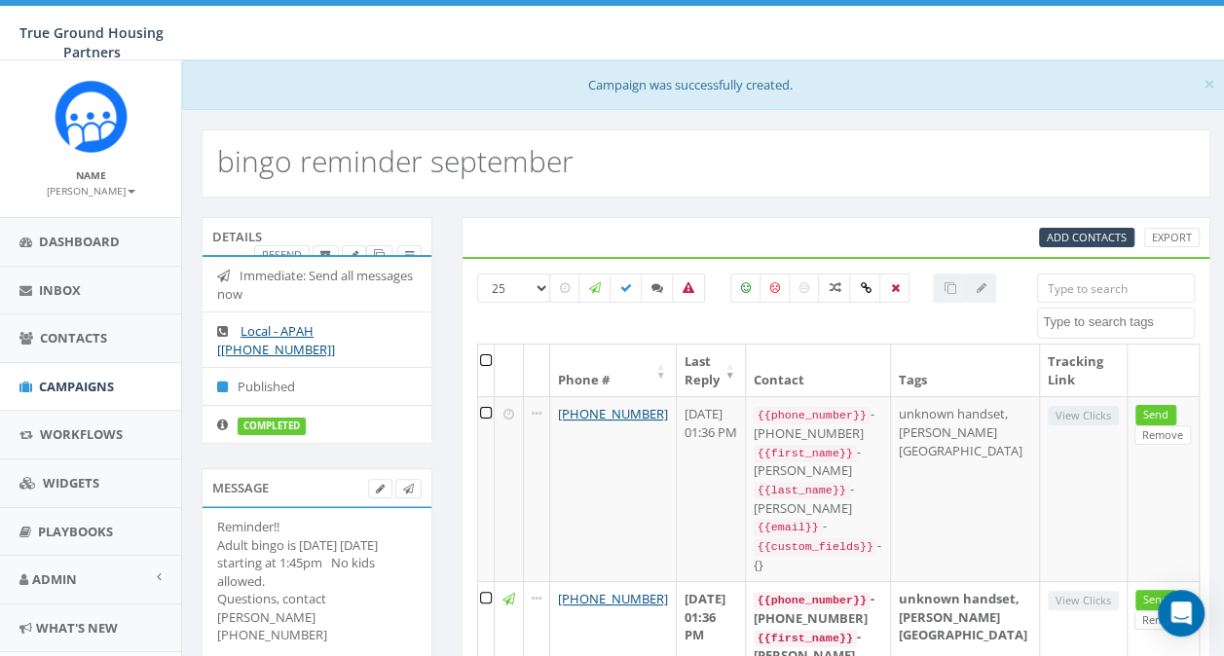
click at [370, 501] on div "Message" at bounding box center [317, 487] width 231 height 39
click at [82, 339] on span "Contacts" at bounding box center [73, 338] width 67 height 18
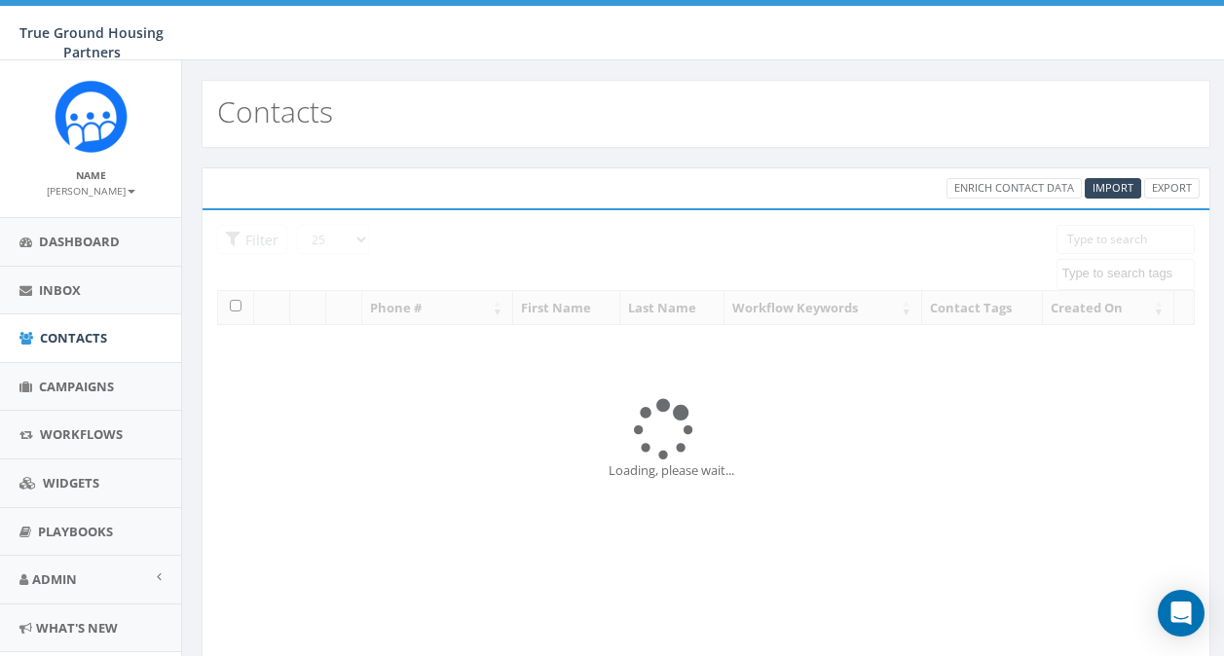
select select
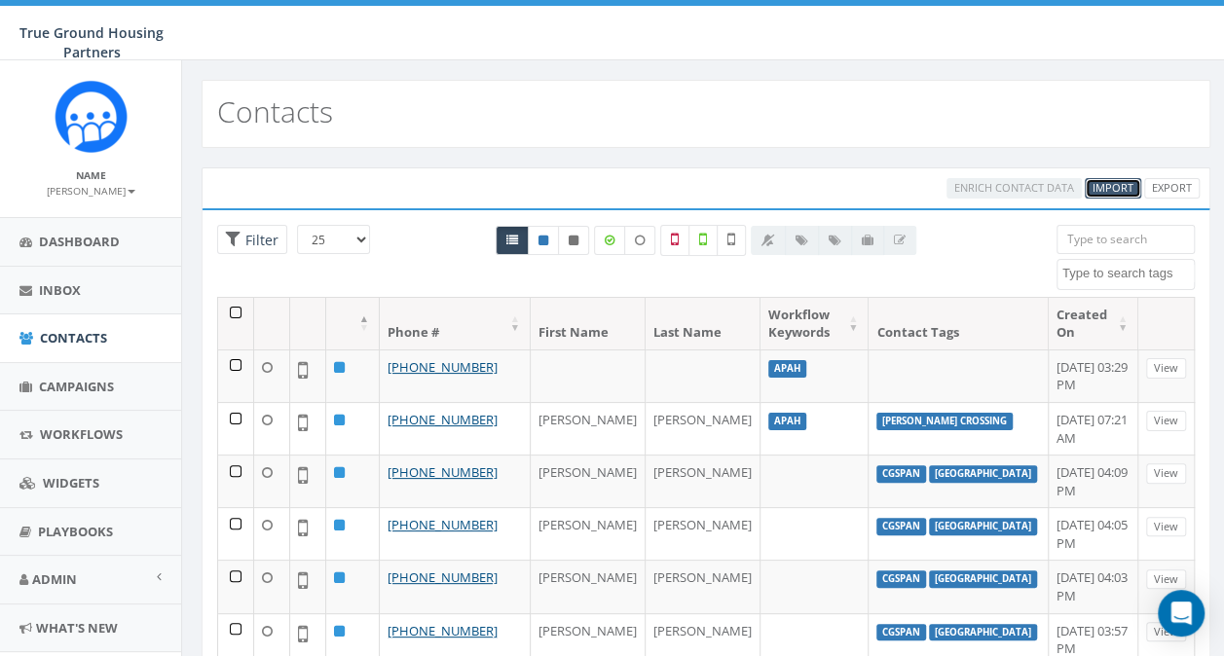
click at [1120, 184] on span "Import" at bounding box center [1113, 187] width 41 height 15
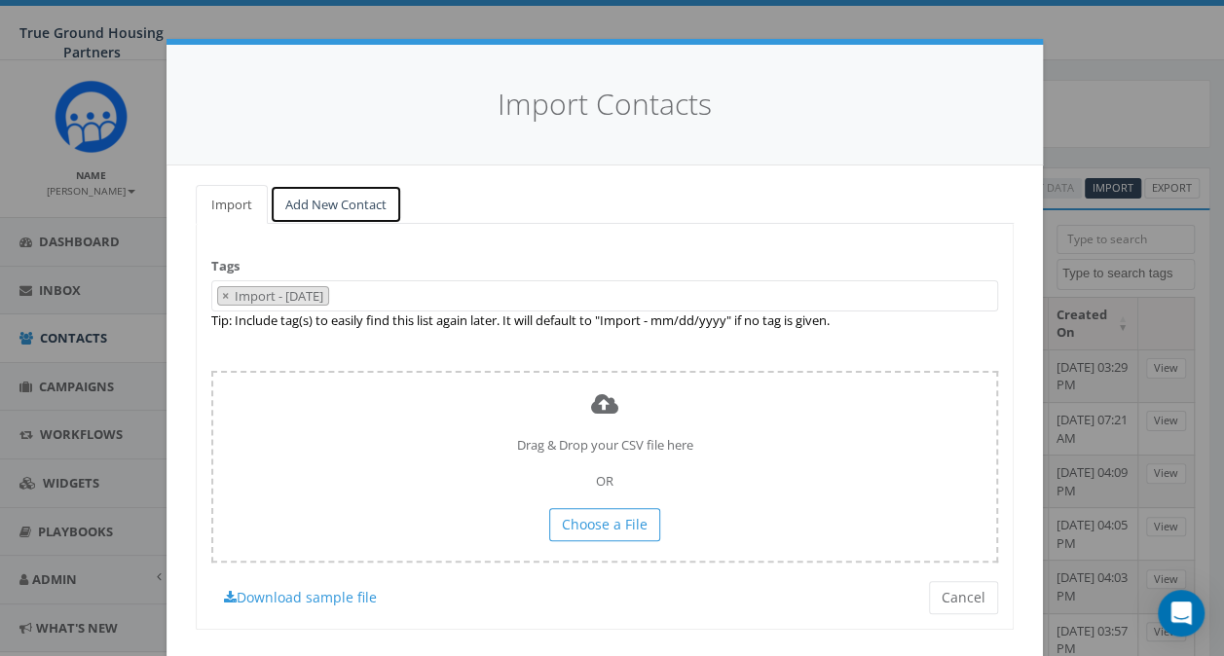
click at [362, 200] on link "Add New Contact" at bounding box center [336, 205] width 132 height 40
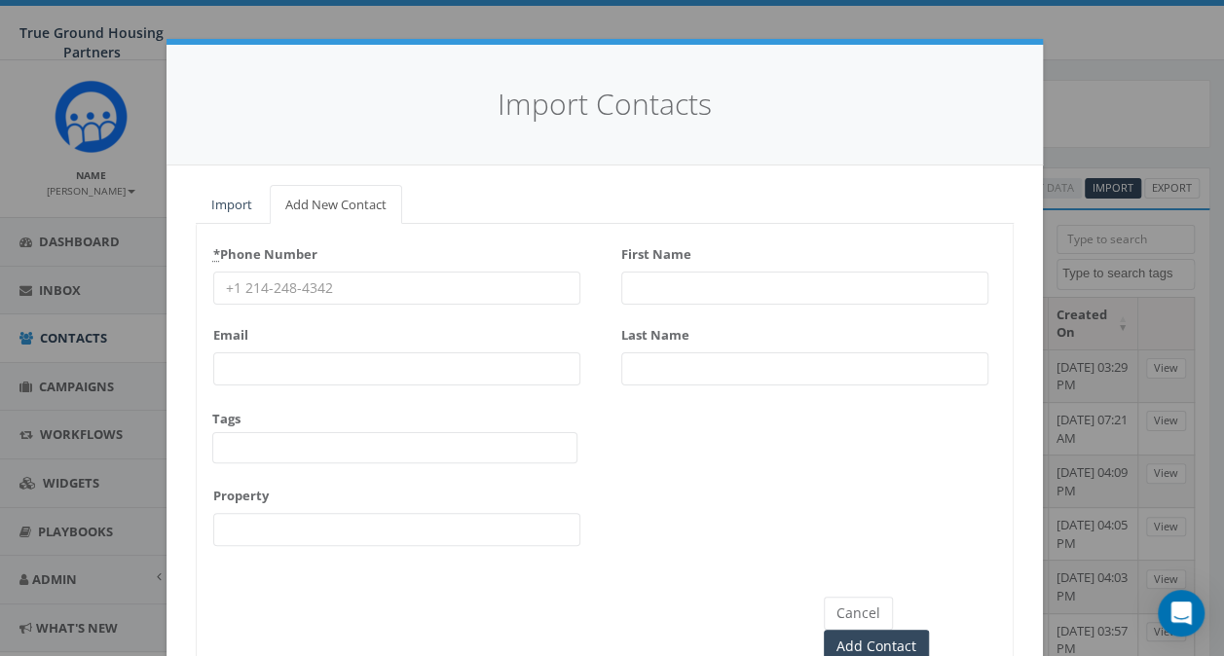
click at [319, 286] on input "* Phone Number" at bounding box center [396, 288] width 367 height 33
type input "2402703416"
click at [625, 284] on input "First Name" at bounding box center [804, 288] width 367 height 33
type input "[PERSON_NAME]"
click at [643, 356] on input "Last Name" at bounding box center [804, 368] width 367 height 33
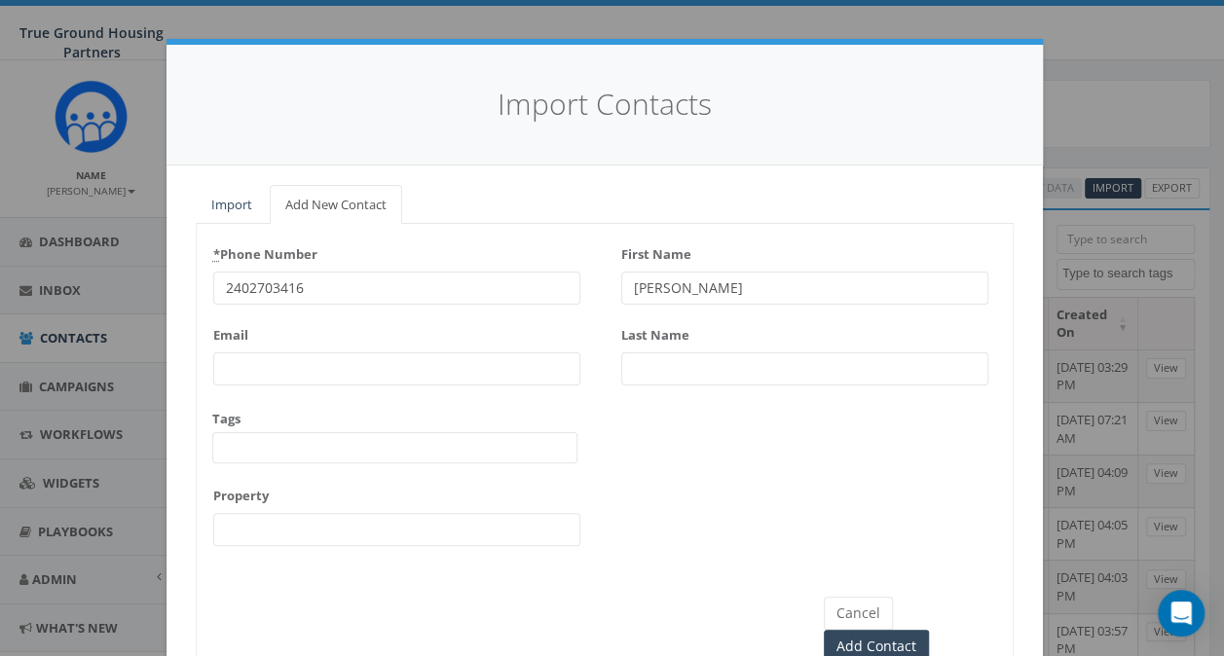
click at [643, 356] on input "Last Name" at bounding box center [804, 368] width 367 height 33
type input "Lulseged"
click at [313, 526] on input "Property" at bounding box center [396, 529] width 367 height 33
type input "[PERSON_NAME] Ridge"
click at [929, 630] on input "Add Contact" at bounding box center [876, 646] width 105 height 33
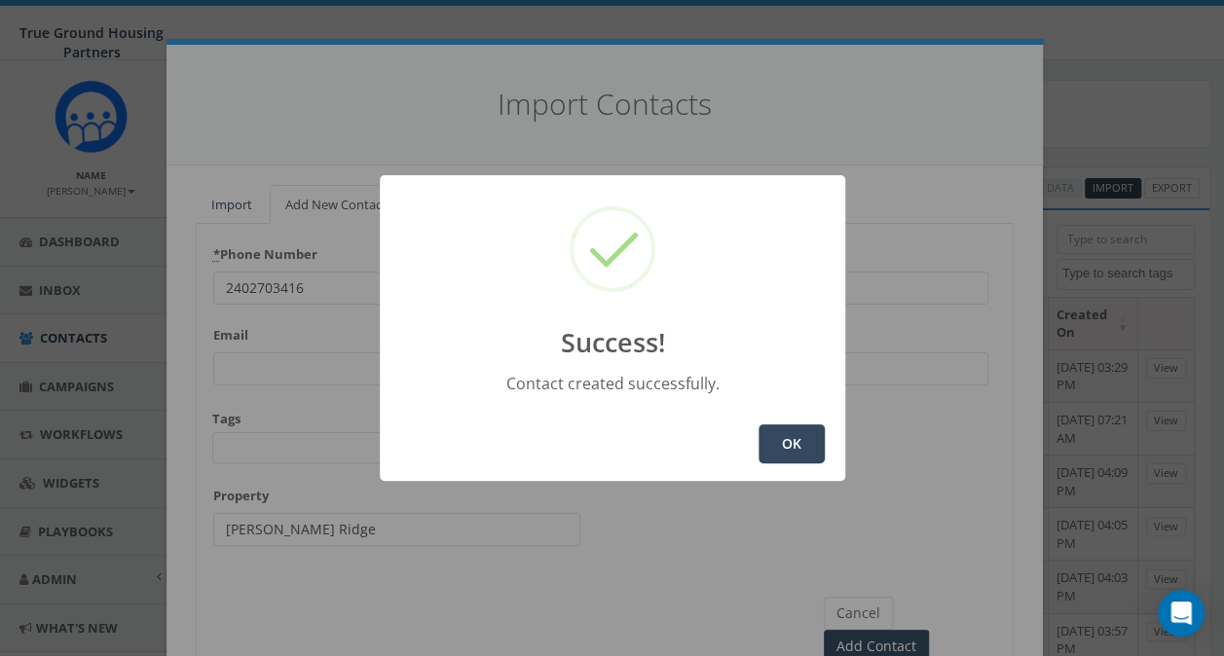
click at [793, 431] on button "OK" at bounding box center [792, 444] width 66 height 39
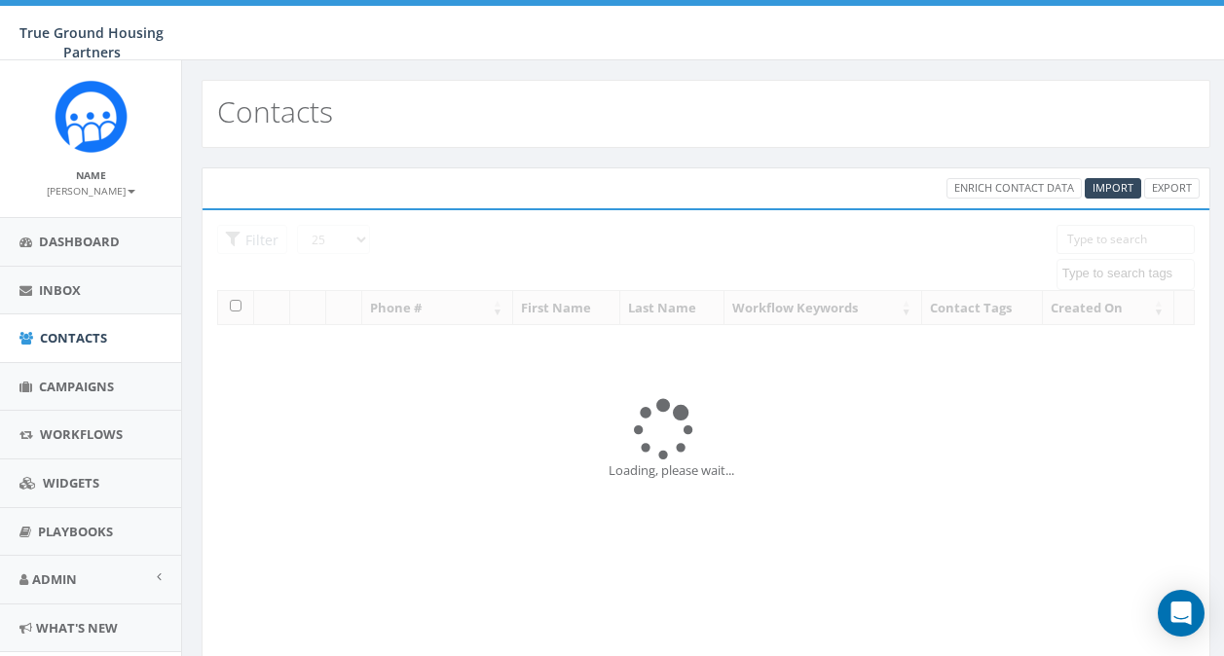
select select
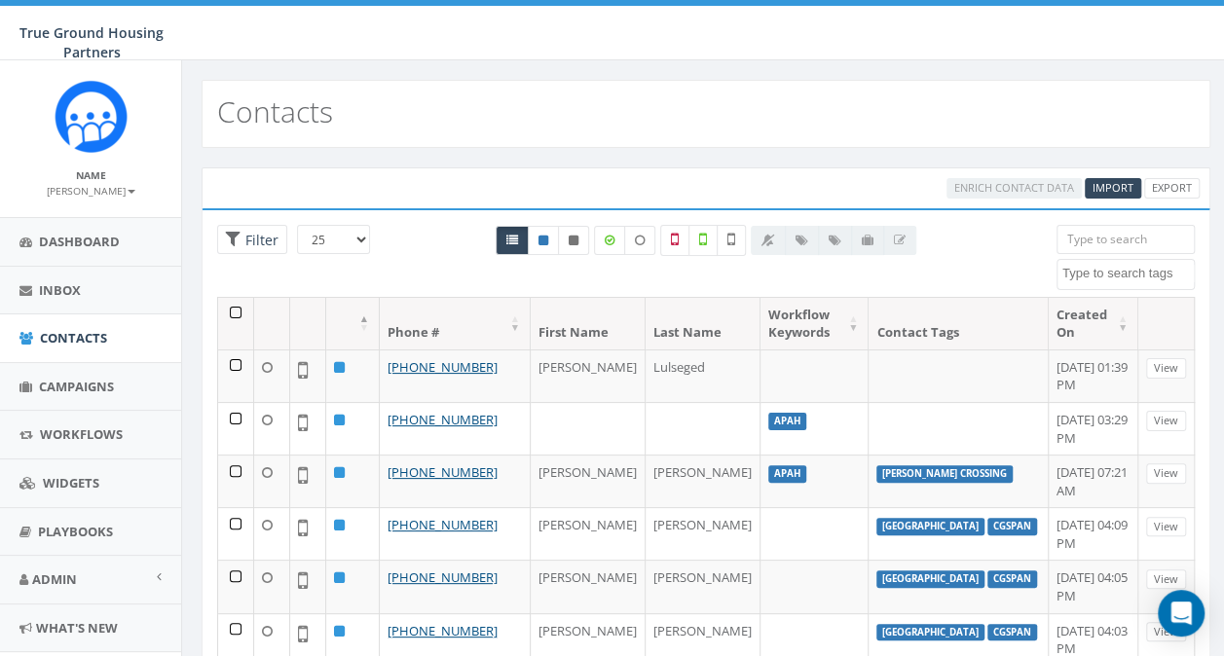
click at [793, 431] on td "APAH" at bounding box center [814, 428] width 108 height 53
